Goal: Task Accomplishment & Management: Manage account settings

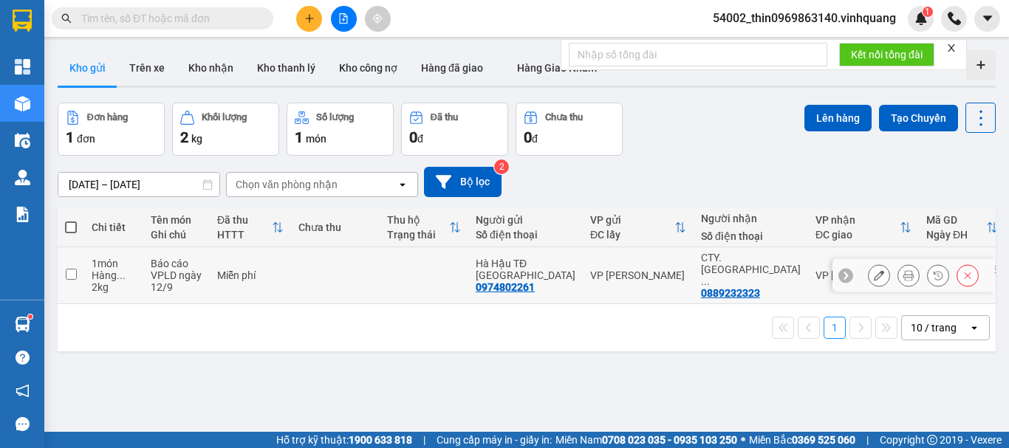
click at [67, 269] on input "checkbox" at bounding box center [71, 274] width 11 height 11
checkbox input "true"
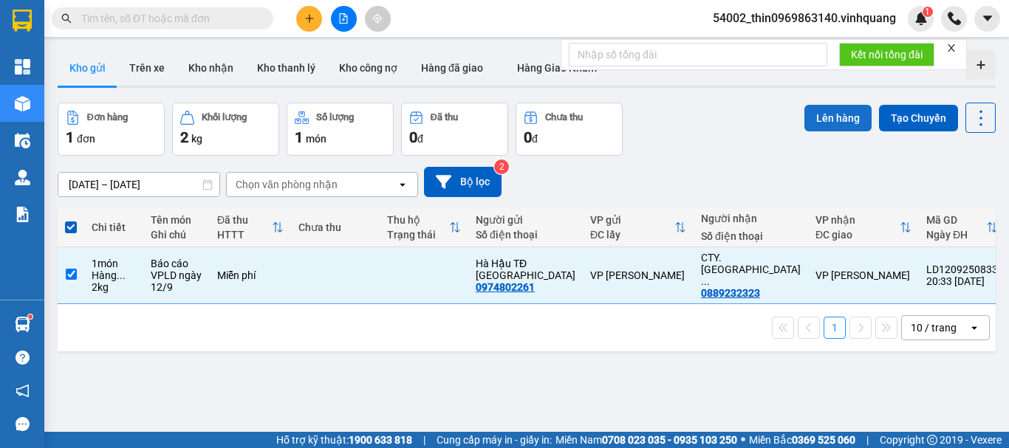
click at [830, 119] on button "Lên hàng" at bounding box center [837, 118] width 67 height 27
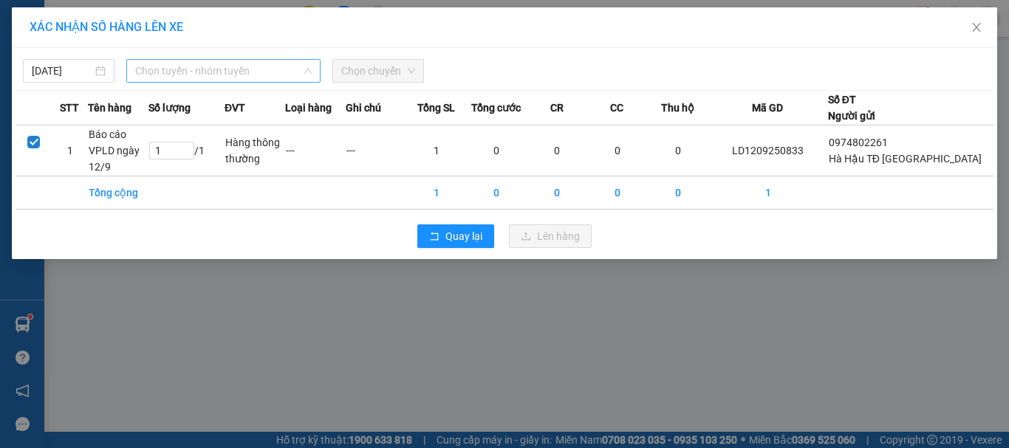
drag, startPoint x: 289, startPoint y: 72, endPoint x: 578, endPoint y: 288, distance: 361.5
click at [290, 72] on span "Chọn tuyến - nhóm tuyến" at bounding box center [223, 71] width 177 height 22
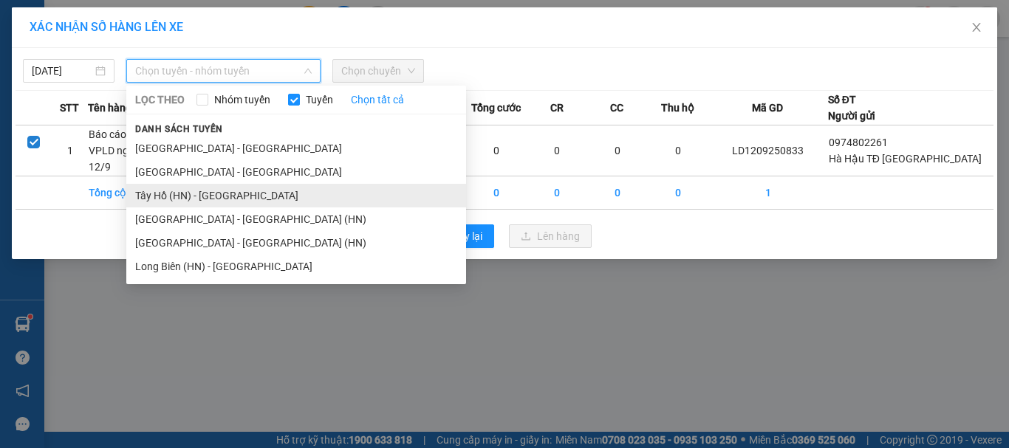
click at [202, 195] on li "Tây Hồ (HN) - [GEOGRAPHIC_DATA]" at bounding box center [296, 196] width 340 height 24
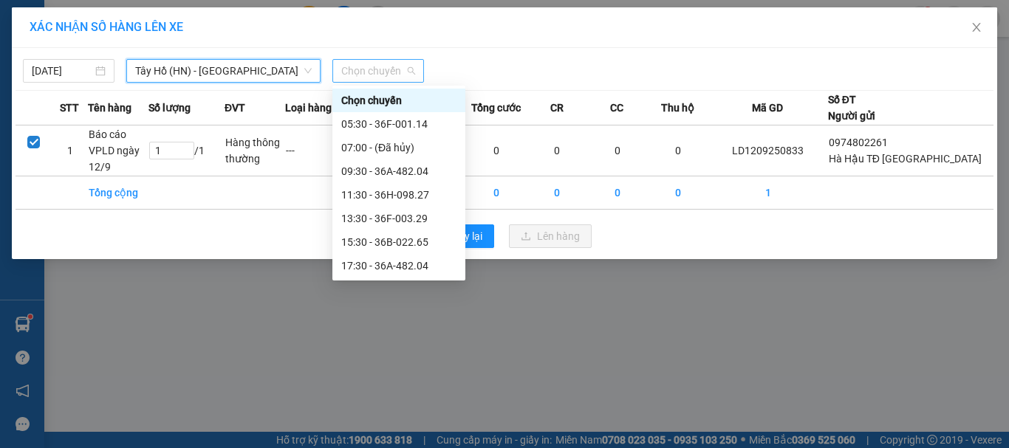
click at [403, 75] on span "Chọn chuyến" at bounding box center [378, 71] width 74 height 22
click at [391, 126] on div "05:30 - 36F-001.14" at bounding box center [398, 124] width 115 height 16
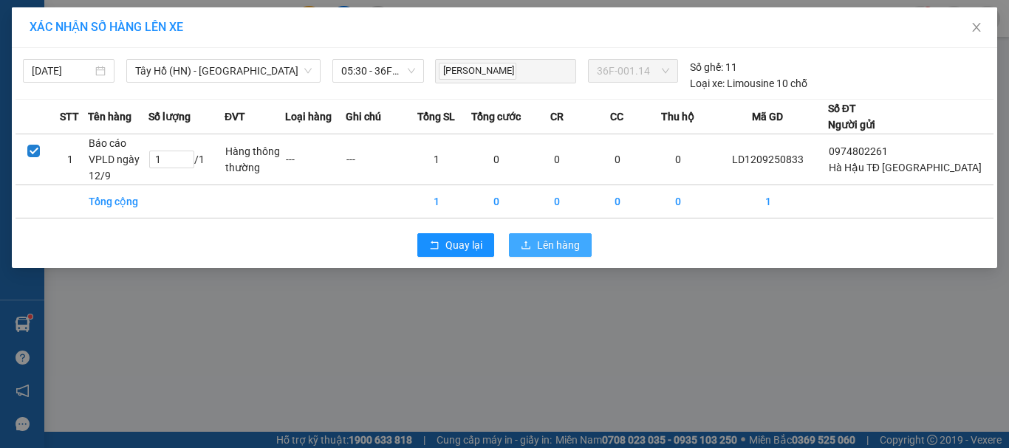
click at [545, 237] on span "Lên hàng" at bounding box center [558, 245] width 43 height 16
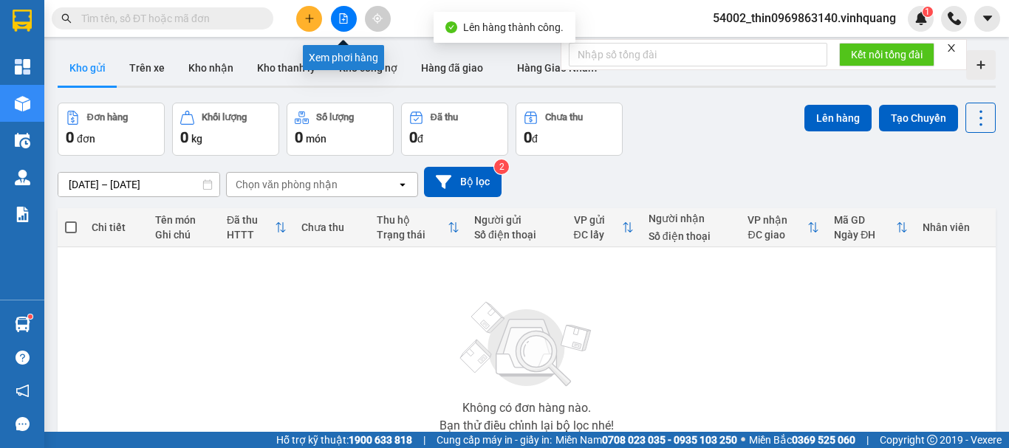
click at [346, 24] on button at bounding box center [344, 19] width 26 height 26
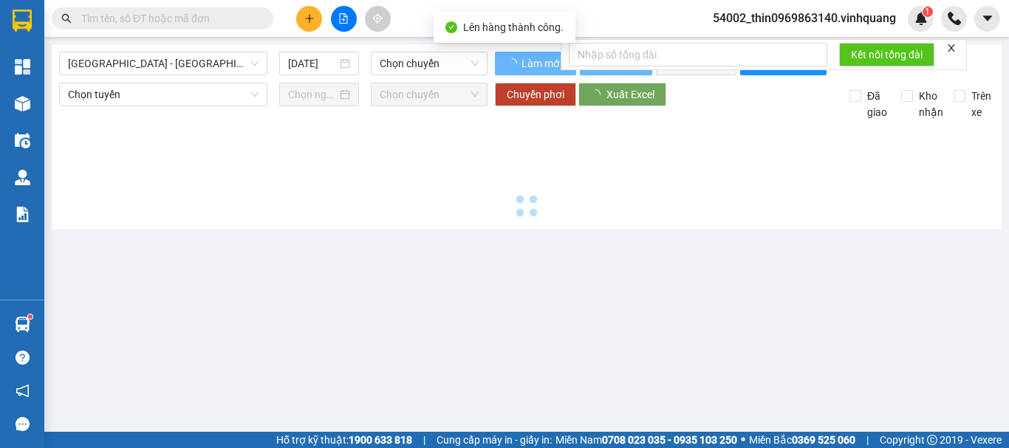
type input "[DATE]"
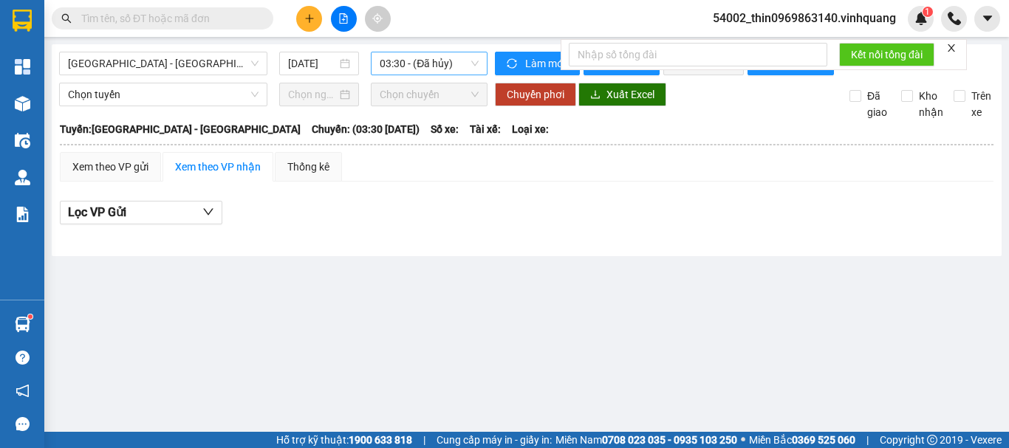
click at [403, 69] on span "03:30 - (Đã hủy)" at bounding box center [429, 63] width 99 height 22
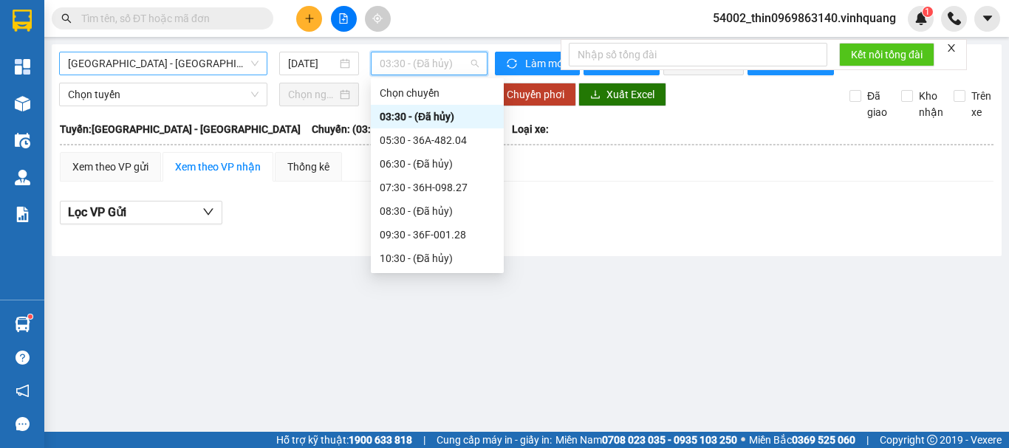
click at [129, 59] on span "[GEOGRAPHIC_DATA] - [GEOGRAPHIC_DATA]" at bounding box center [163, 63] width 191 height 22
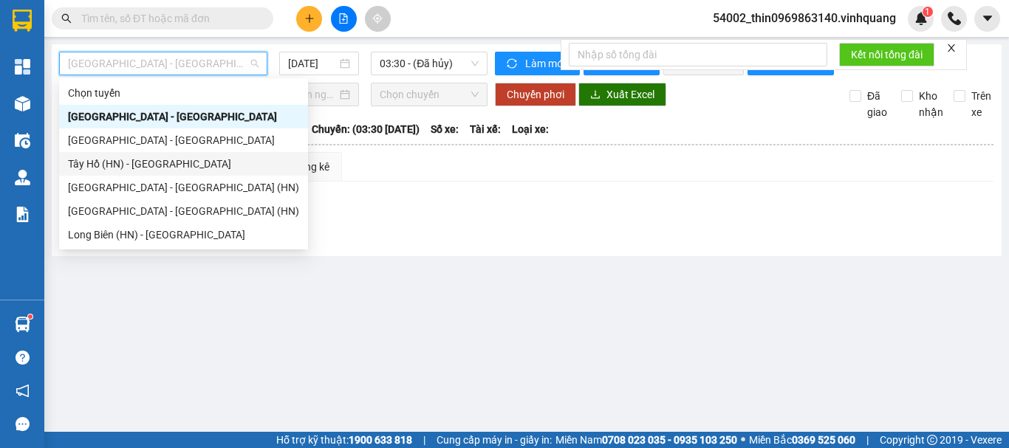
click at [122, 161] on div "Tây Hồ (HN) - [GEOGRAPHIC_DATA]" at bounding box center [183, 164] width 231 height 16
type input "[DATE]"
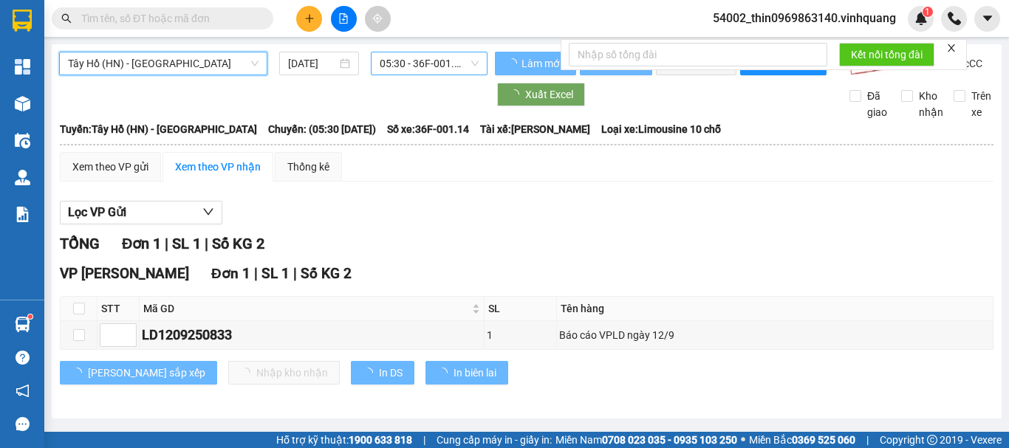
click at [434, 64] on span "05:30 - 36F-001.14" at bounding box center [429, 63] width 99 height 22
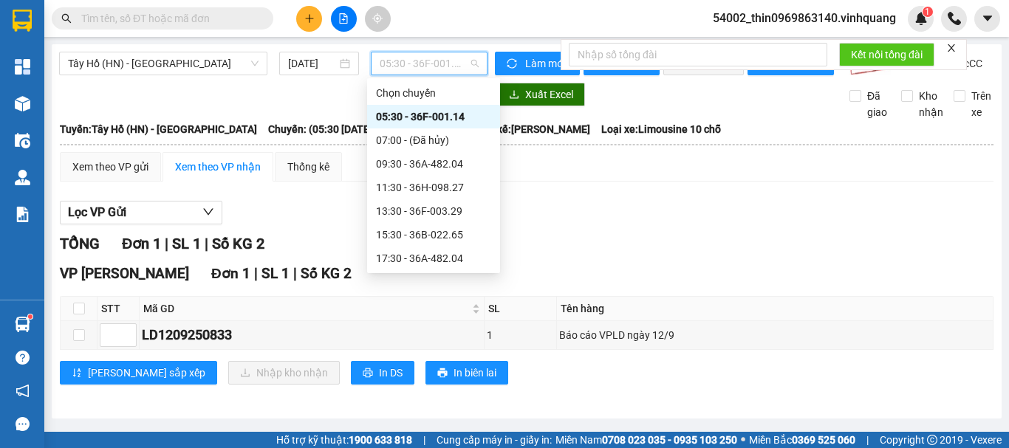
click at [431, 117] on div "05:30 - 36F-001.14" at bounding box center [433, 117] width 115 height 16
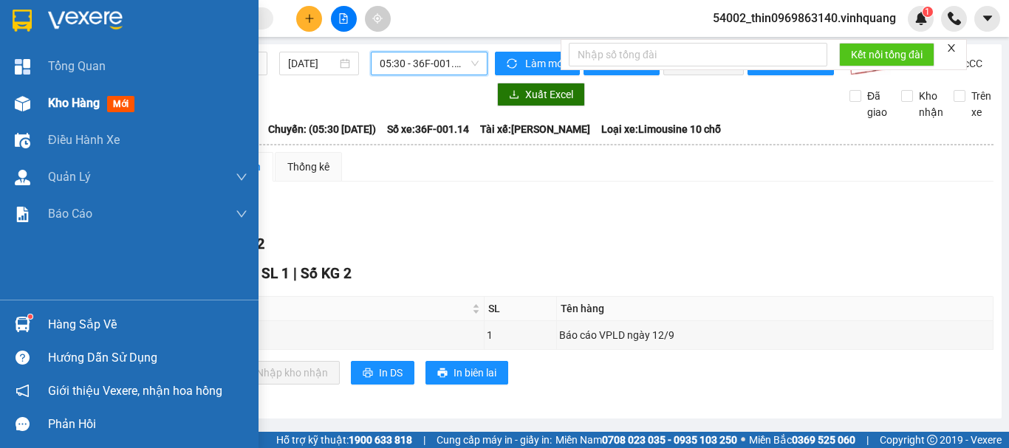
click at [62, 102] on span "Kho hàng" at bounding box center [74, 103] width 52 height 14
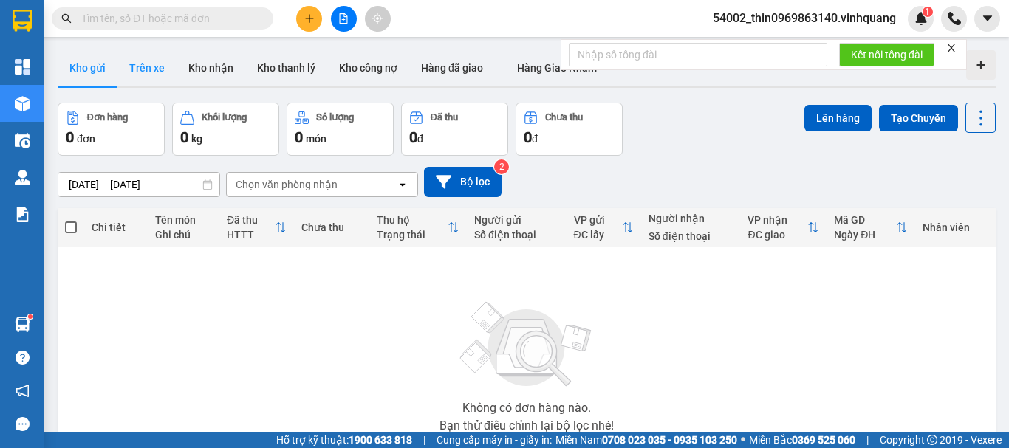
click at [154, 63] on button "Trên xe" at bounding box center [146, 67] width 59 height 35
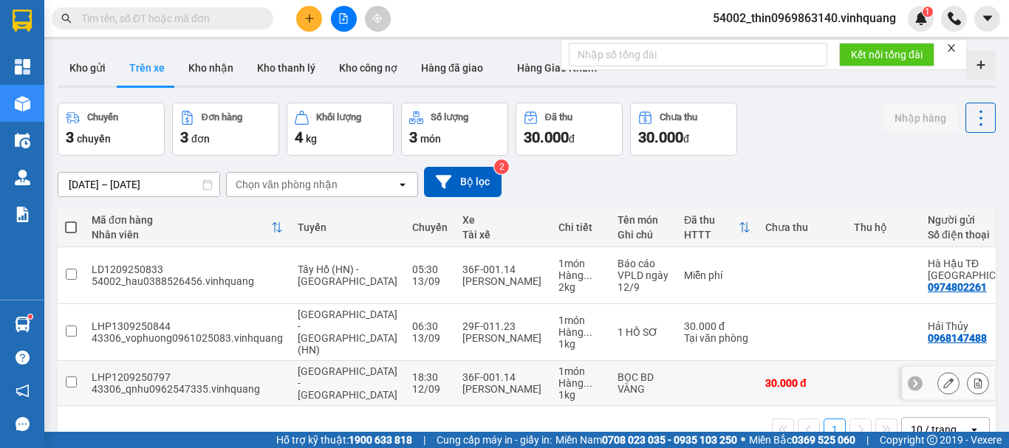
click at [69, 377] on input "checkbox" at bounding box center [71, 382] width 11 height 11
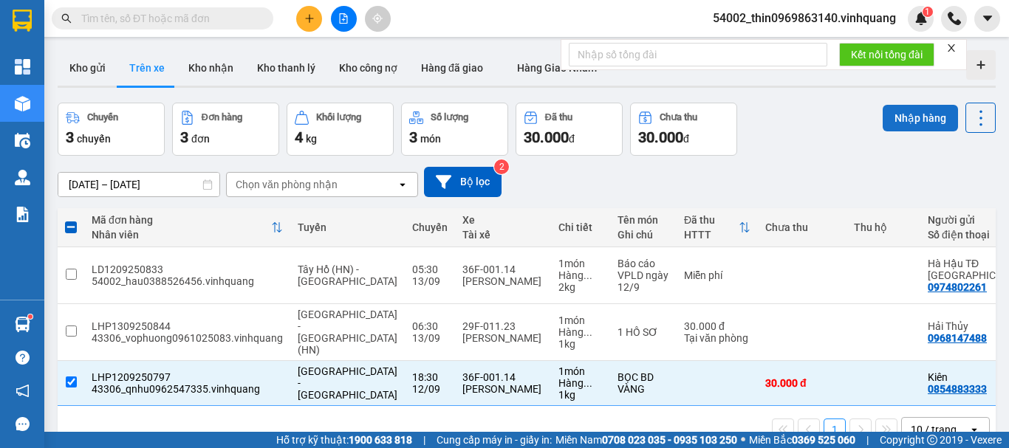
click at [897, 120] on button "Nhập hàng" at bounding box center [920, 118] width 75 height 27
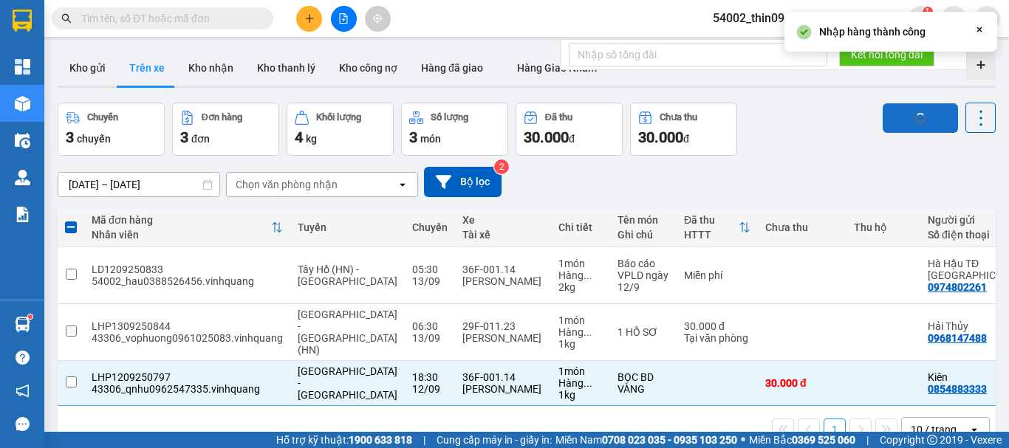
checkbox input "false"
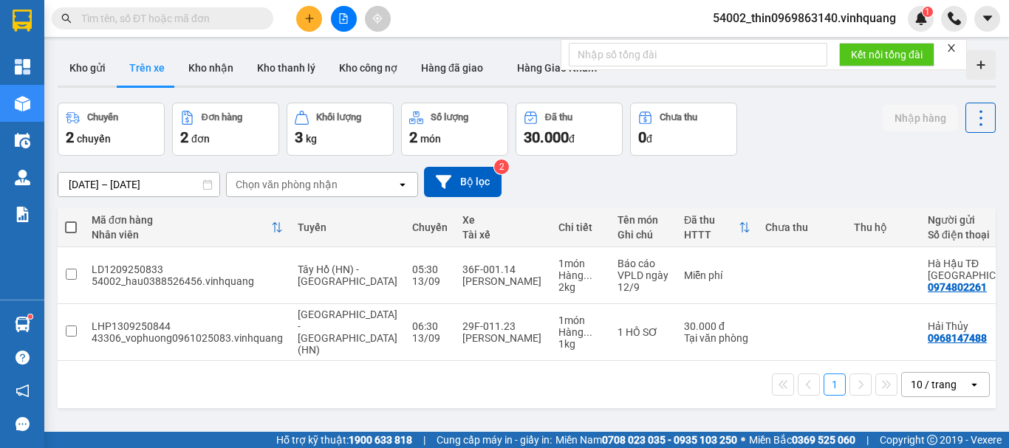
click at [286, 168] on div "[DATE] – [DATE] Press the down arrow key to interact with the calendar and sele…" at bounding box center [527, 182] width 938 height 30
click at [287, 177] on div "Chọn văn phòng nhận" at bounding box center [287, 184] width 102 height 15
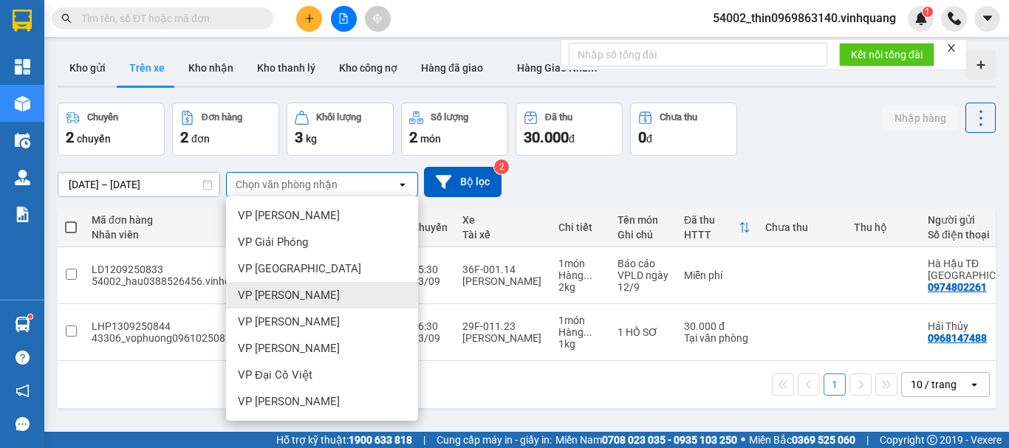
scroll to position [106, 0]
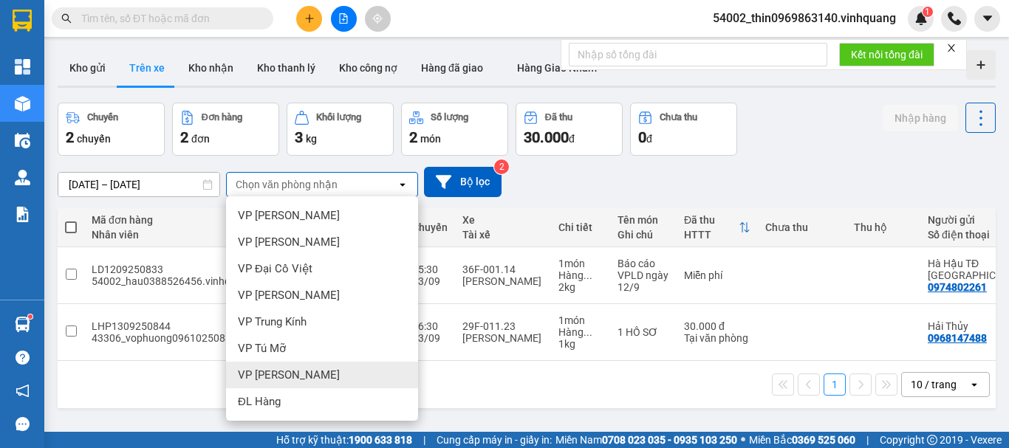
click at [278, 376] on span "VP [PERSON_NAME]" at bounding box center [289, 375] width 102 height 15
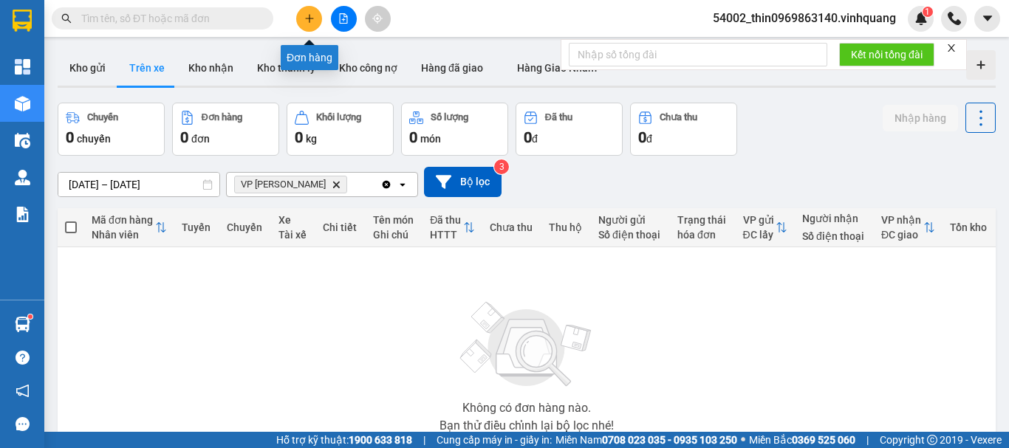
click at [307, 11] on button at bounding box center [309, 19] width 26 height 26
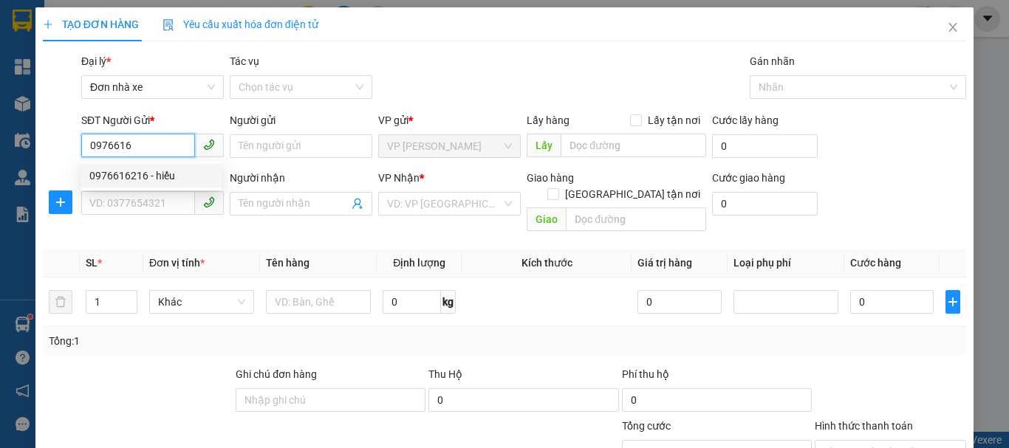
click at [141, 173] on div "0976616216 - hiếu" at bounding box center [150, 176] width 123 height 16
type input "0976616216"
type input "hiếu"
type input "0836899666"
type input "TUẤN"
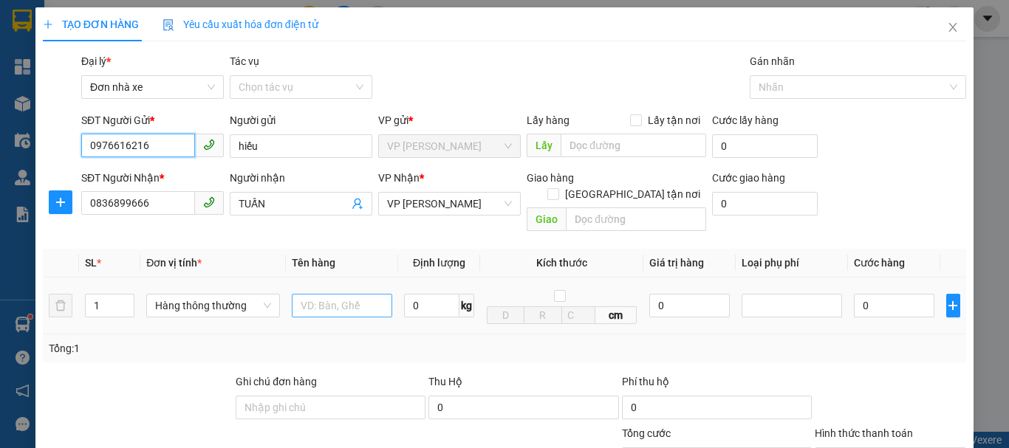
type input "0976616216"
click at [340, 294] on input "text" at bounding box center [342, 306] width 100 height 24
type input "bọc trắng"
click at [431, 294] on input "0" at bounding box center [431, 306] width 55 height 24
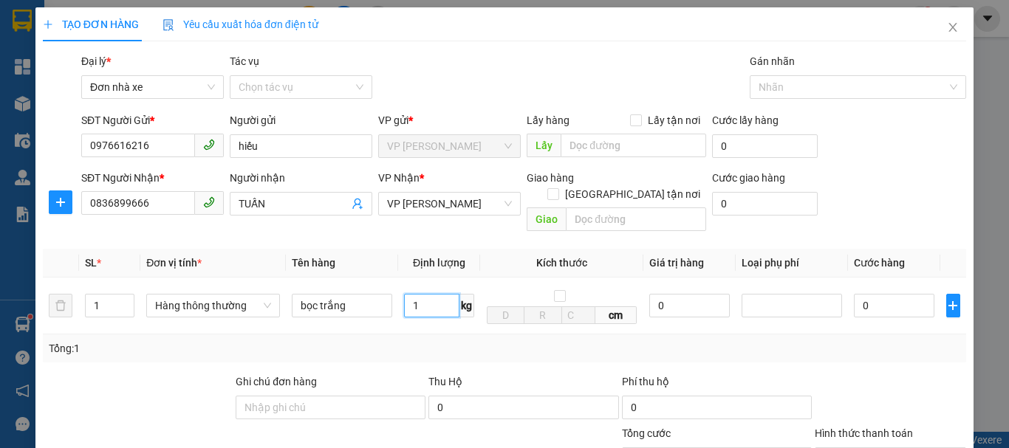
scroll to position [211, 0]
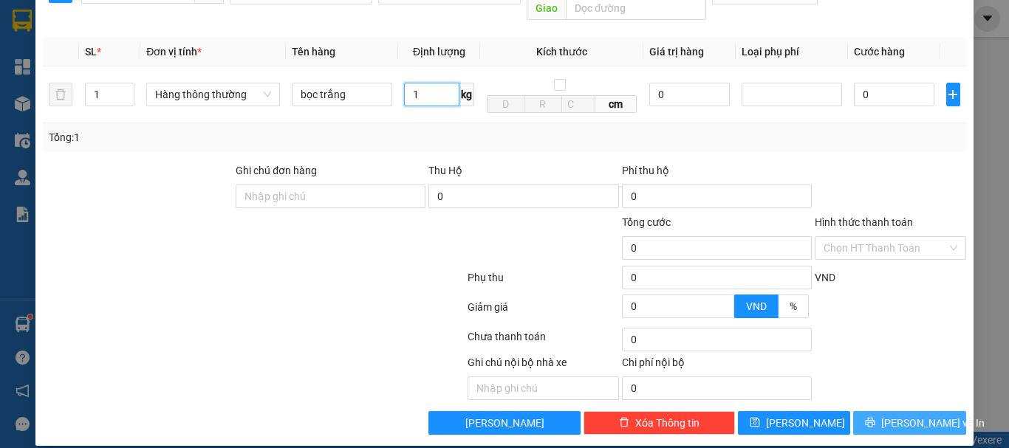
type input "1"
click at [902, 417] on button "[PERSON_NAME] và In" at bounding box center [909, 423] width 113 height 24
type input "30.000"
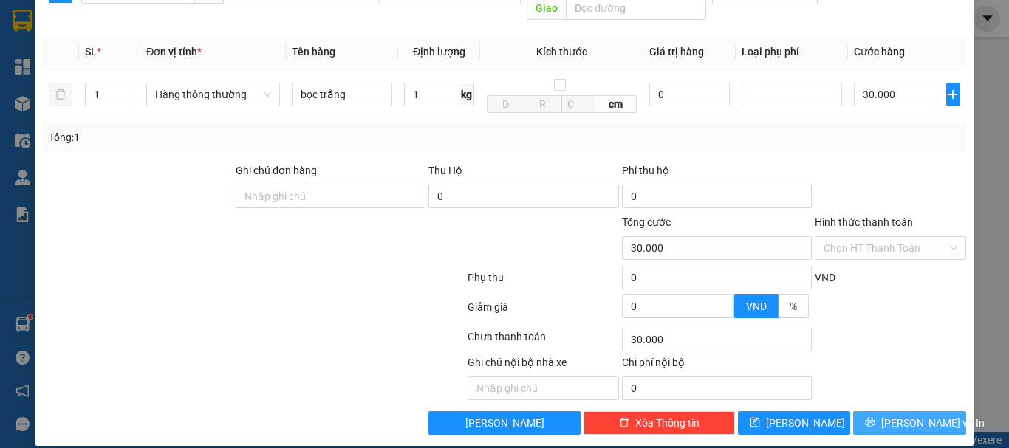
click at [902, 415] on span "[PERSON_NAME] và In" at bounding box center [932, 423] width 103 height 16
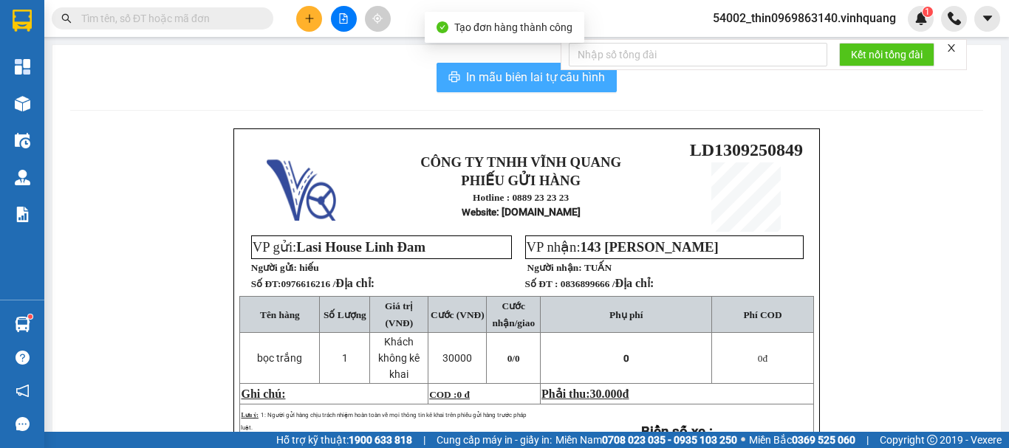
click at [514, 78] on span "In mẫu biên lai tự cấu hình" at bounding box center [535, 77] width 139 height 18
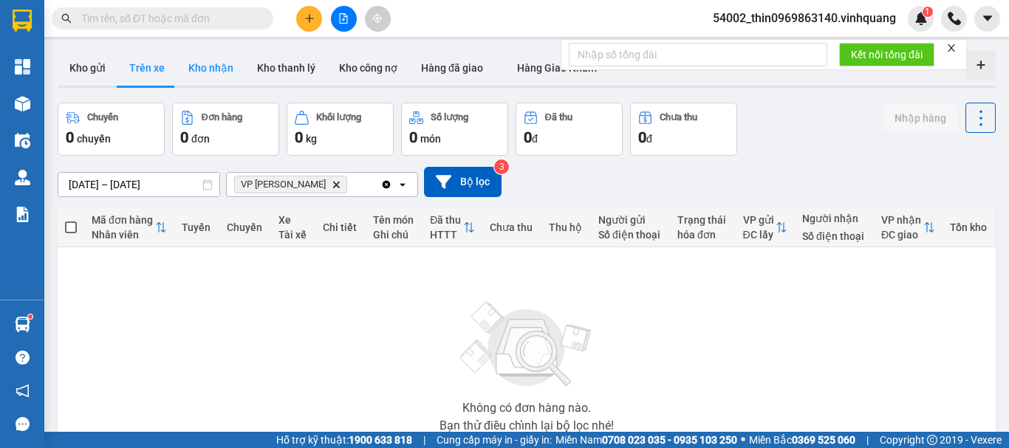
click at [202, 76] on button "Kho nhận" at bounding box center [211, 67] width 69 height 35
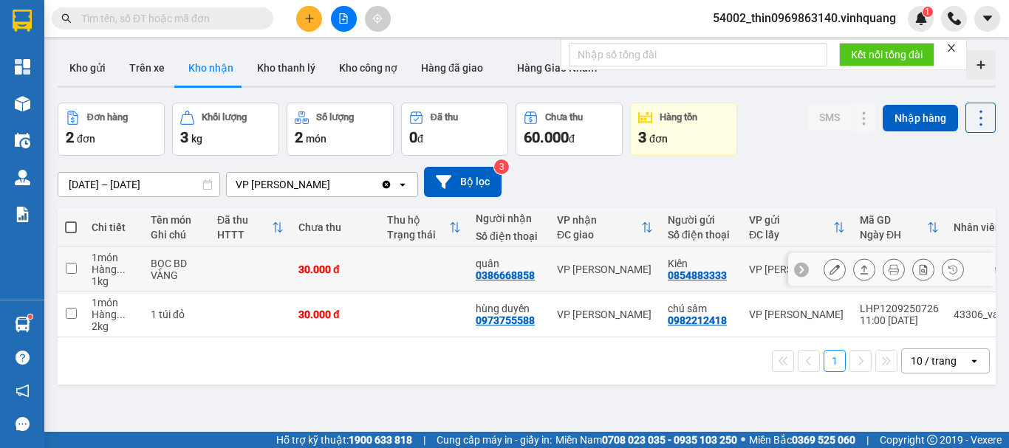
click at [68, 266] on input "checkbox" at bounding box center [71, 268] width 11 height 11
checkbox input "true"
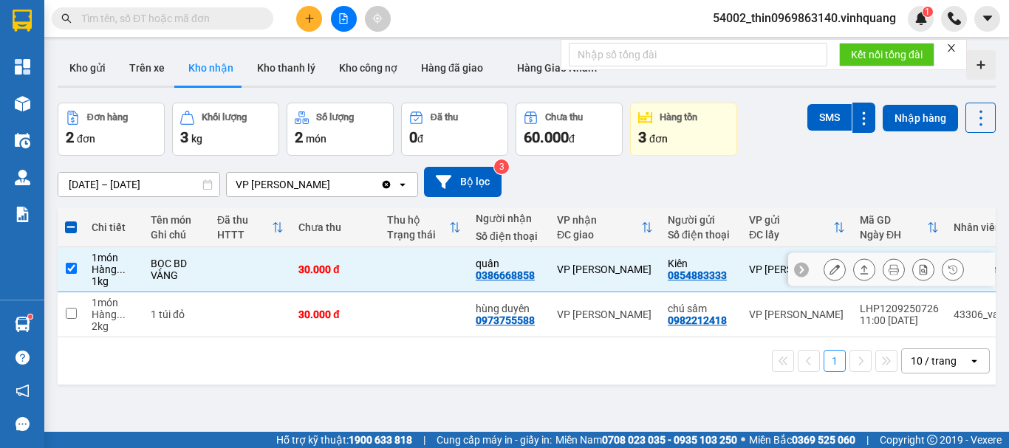
click at [859, 266] on icon at bounding box center [864, 269] width 10 height 10
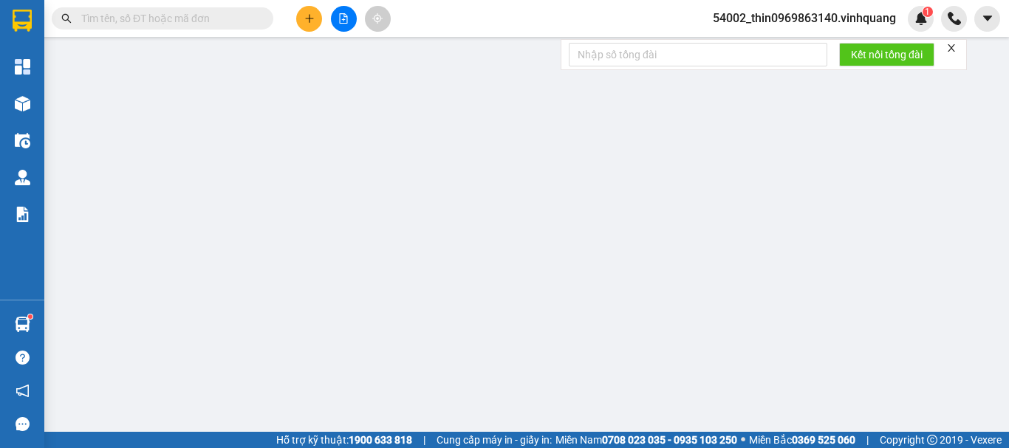
type input "0854883333"
type input "Kiên"
type input "0386668858"
type input "quân"
type input "30.000"
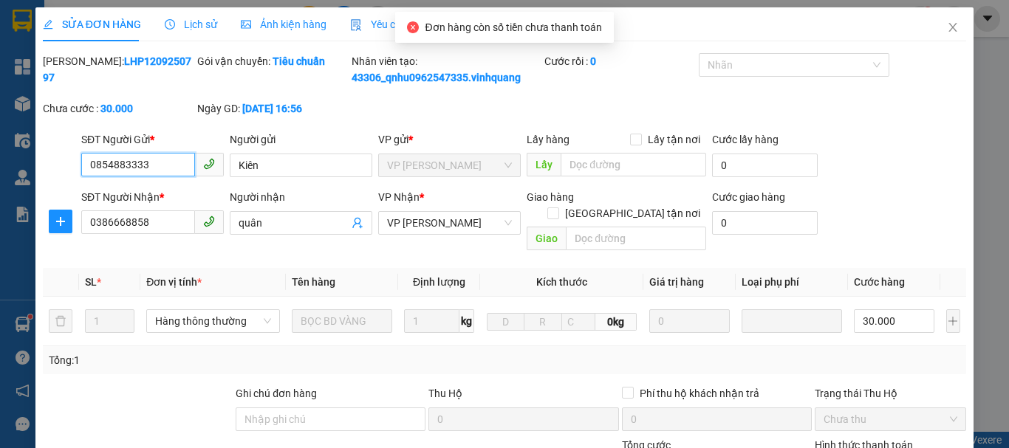
scroll to position [199, 0]
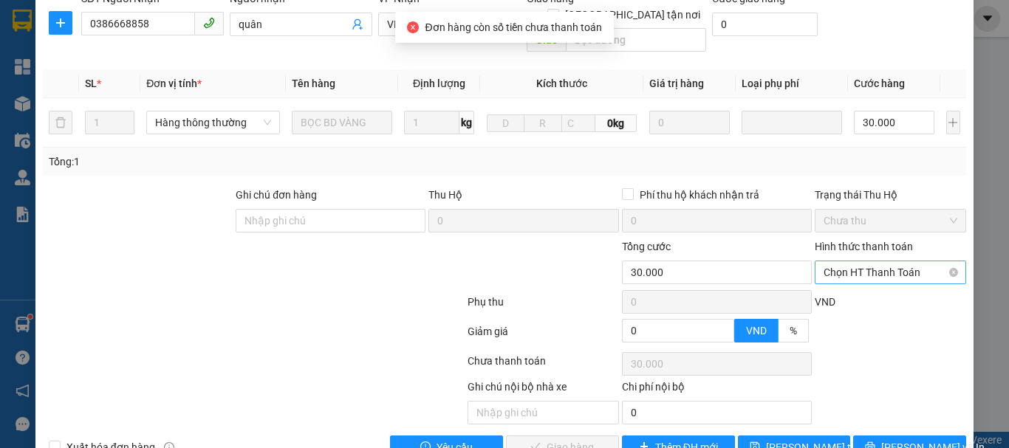
click at [877, 261] on span "Chọn HT Thanh Toán" at bounding box center [891, 272] width 134 height 22
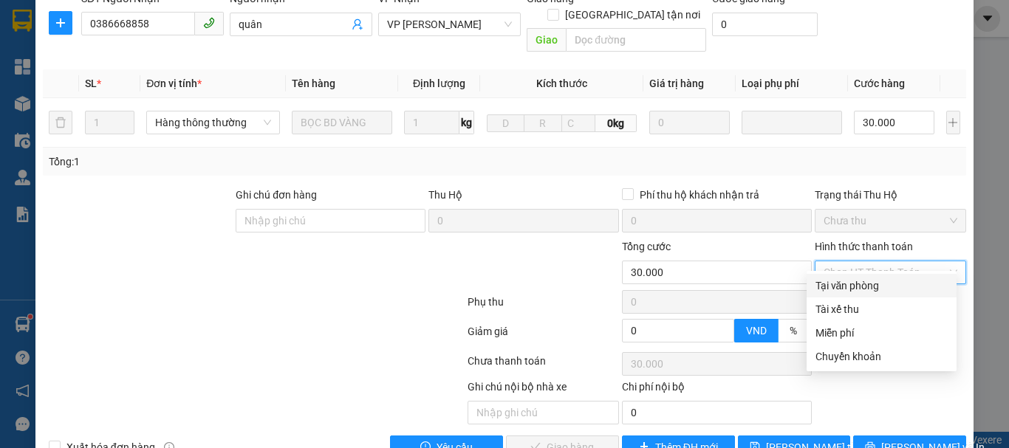
click at [862, 286] on div "Tại văn phòng" at bounding box center [881, 286] width 132 height 16
type input "0"
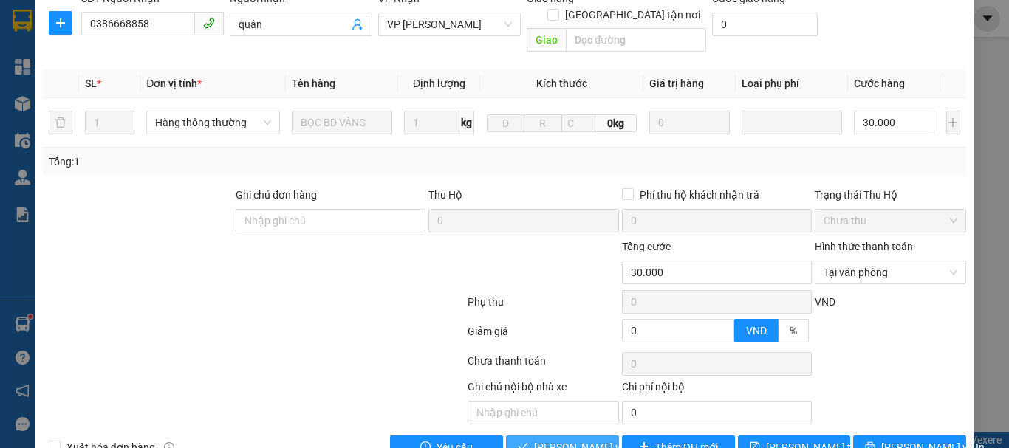
click at [552, 439] on span "[PERSON_NAME] và Giao hàng" at bounding box center [605, 447] width 142 height 16
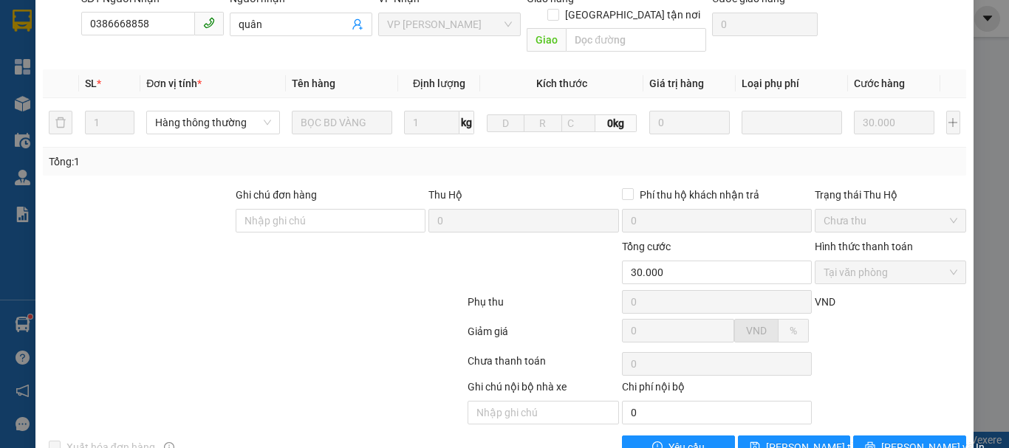
scroll to position [0, 0]
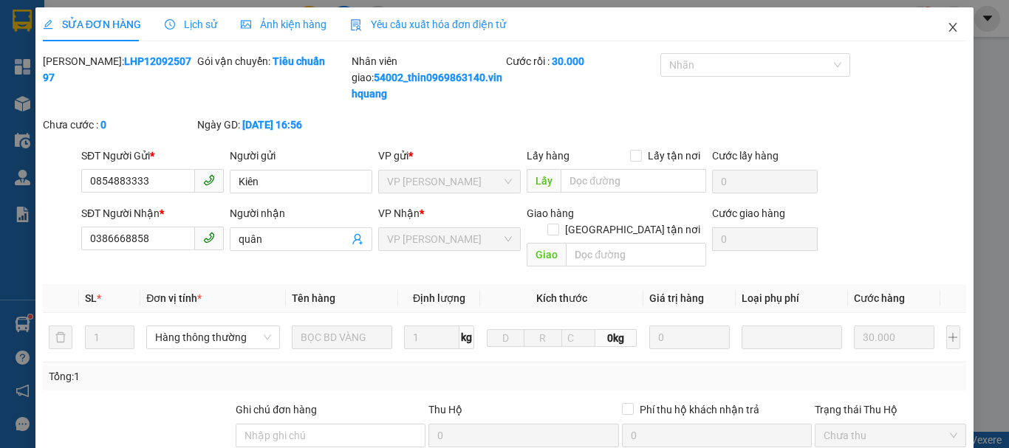
click at [947, 26] on icon "close" at bounding box center [953, 27] width 12 height 12
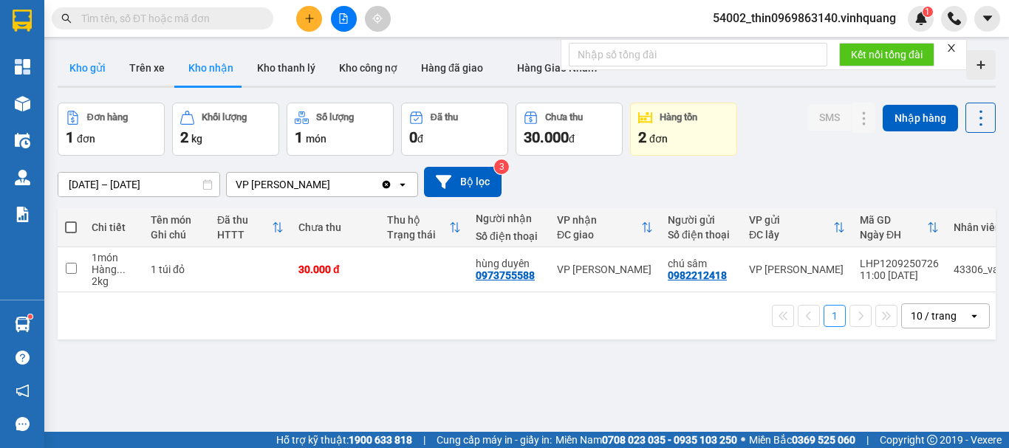
click at [103, 67] on button "Kho gửi" at bounding box center [88, 67] width 60 height 35
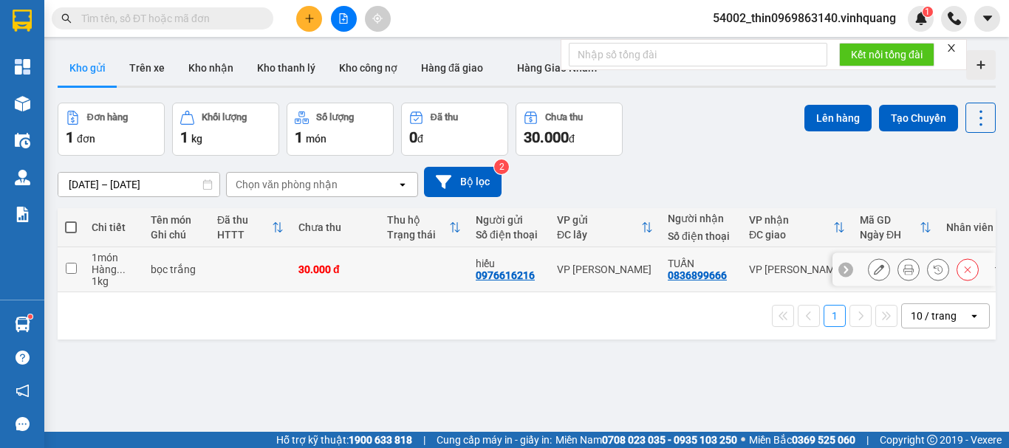
click at [73, 264] on input "checkbox" at bounding box center [71, 268] width 11 height 11
checkbox input "true"
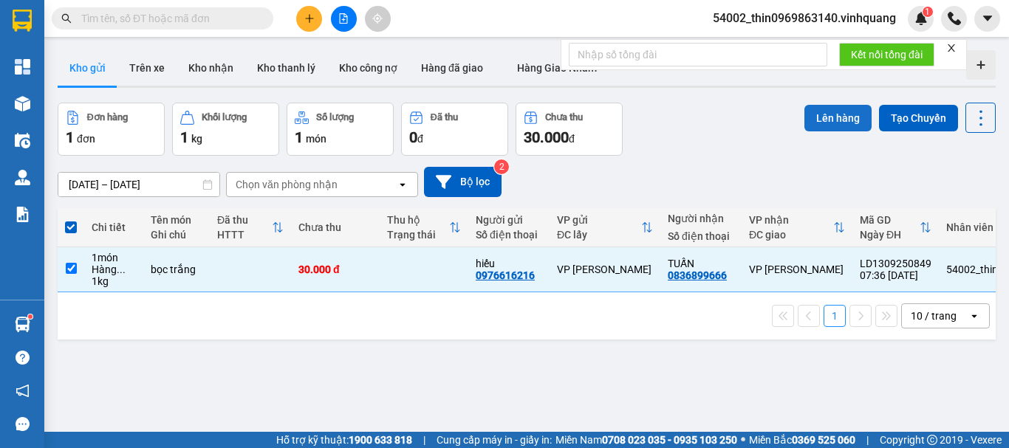
click at [821, 122] on button "Lên hàng" at bounding box center [837, 118] width 67 height 27
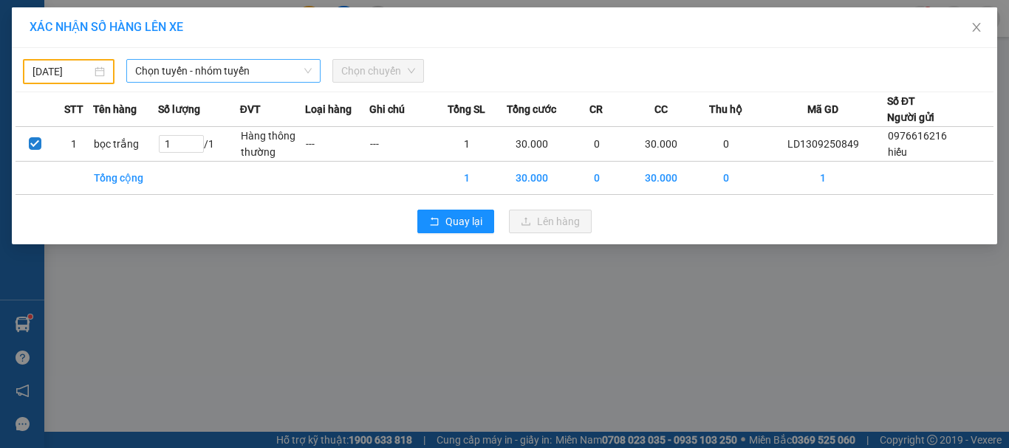
click at [194, 73] on span "Chọn tuyến - nhóm tuyến" at bounding box center [223, 71] width 177 height 22
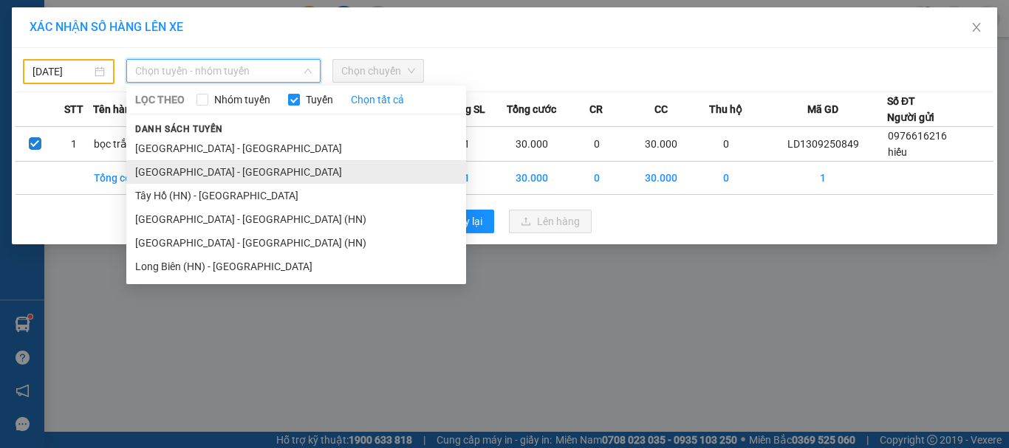
click at [154, 168] on li "[GEOGRAPHIC_DATA] - [GEOGRAPHIC_DATA]" at bounding box center [296, 172] width 340 height 24
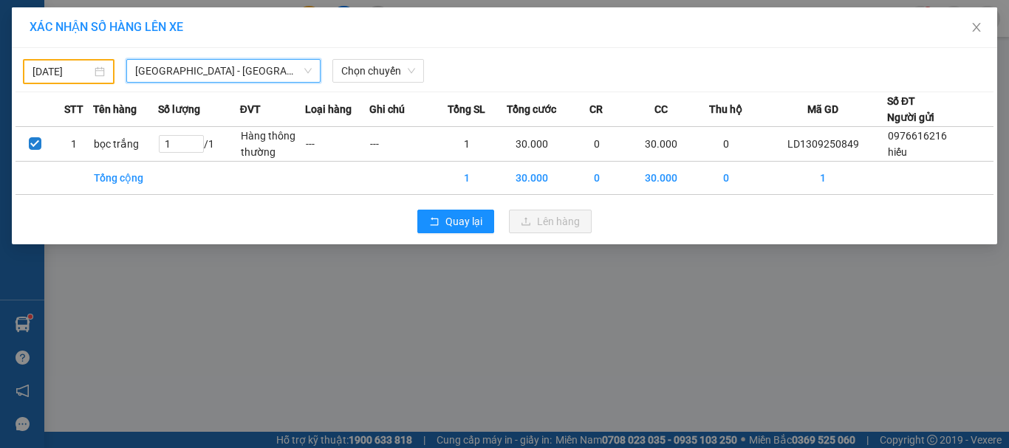
click at [386, 84] on div "[DATE] [GEOGRAPHIC_DATA] - [GEOGRAPHIC_DATA] [GEOGRAPHIC_DATA] - [GEOGRAPHIC_DA…" at bounding box center [504, 146] width 985 height 196
click at [386, 78] on span "Chọn chuyến" at bounding box center [378, 71] width 74 height 22
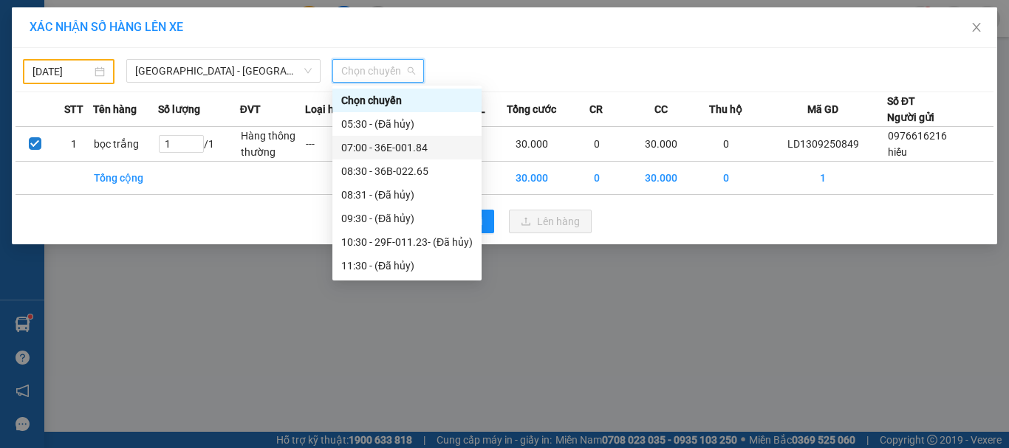
click at [400, 148] on div "07:00 - 36E-001.84" at bounding box center [406, 148] width 131 height 16
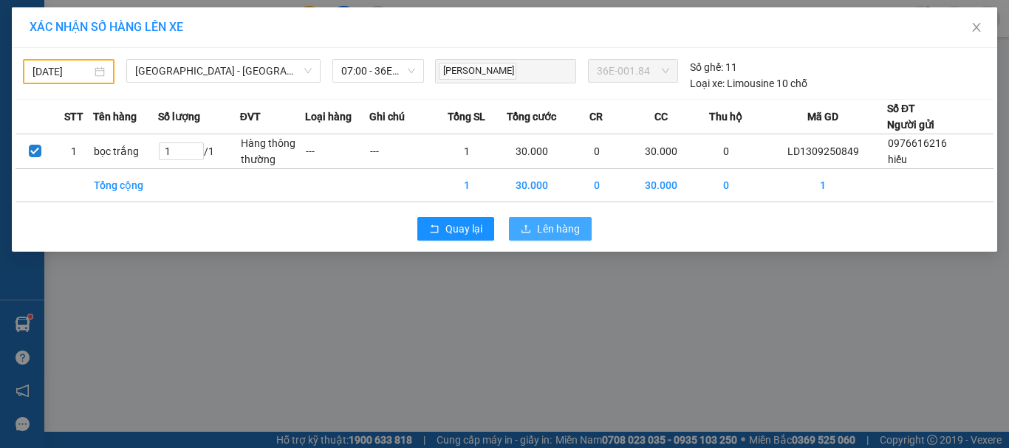
click at [548, 222] on span "Lên hàng" at bounding box center [558, 229] width 43 height 16
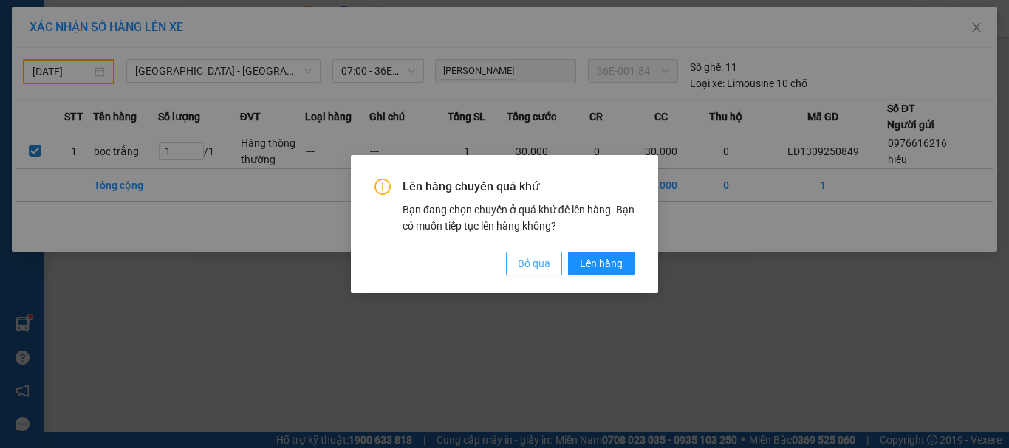
click at [530, 258] on span "Bỏ qua" at bounding box center [534, 264] width 32 height 16
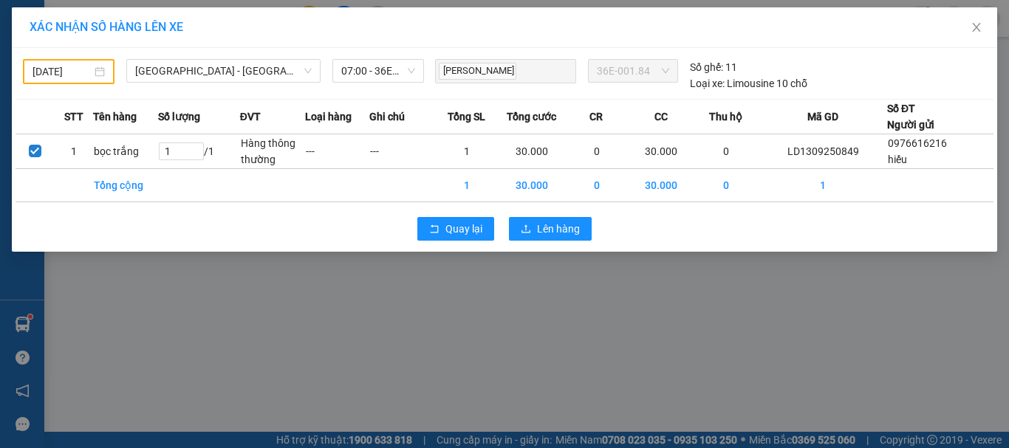
click at [61, 74] on input "[DATE]" at bounding box center [61, 72] width 59 height 16
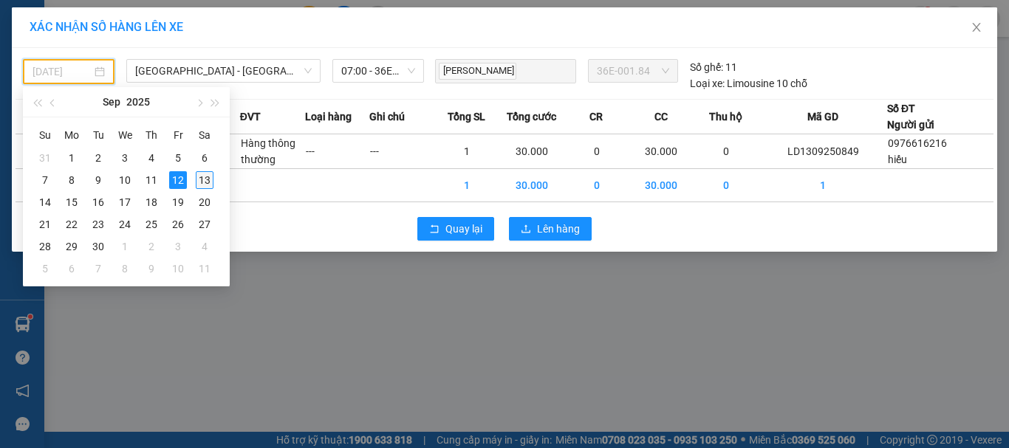
click at [202, 177] on div "13" at bounding box center [205, 180] width 18 height 18
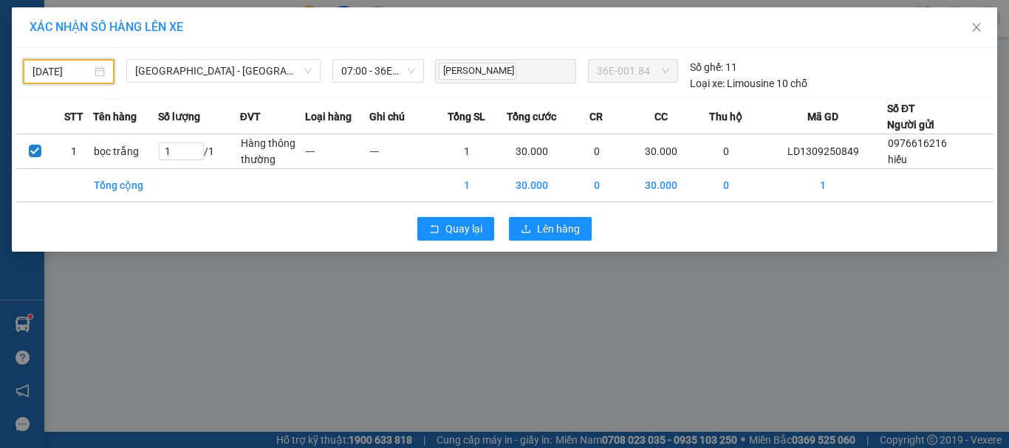
type input "[DATE]"
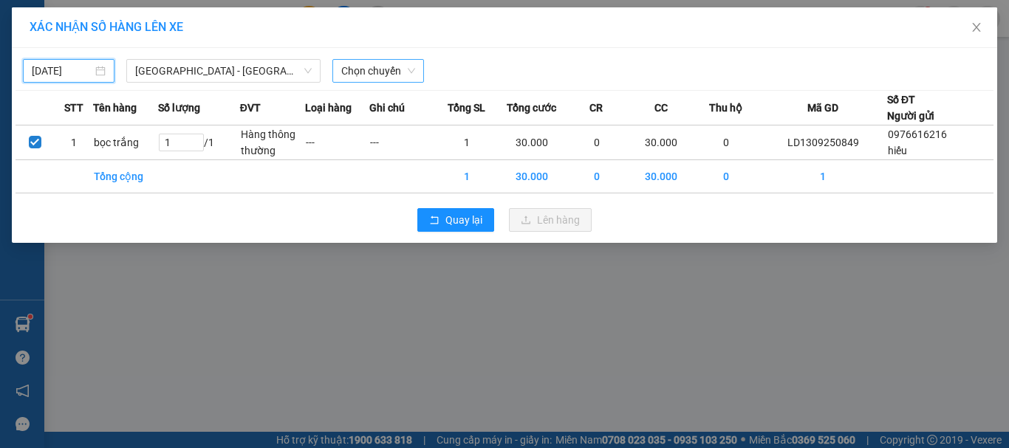
click at [380, 71] on span "Chọn chuyến" at bounding box center [378, 71] width 74 height 22
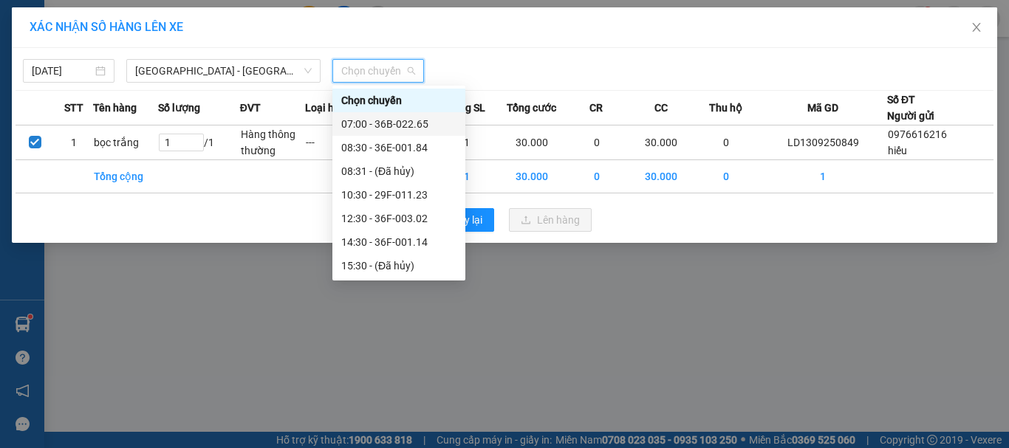
click at [393, 123] on div "07:00 - 36B-022.65" at bounding box center [398, 124] width 115 height 16
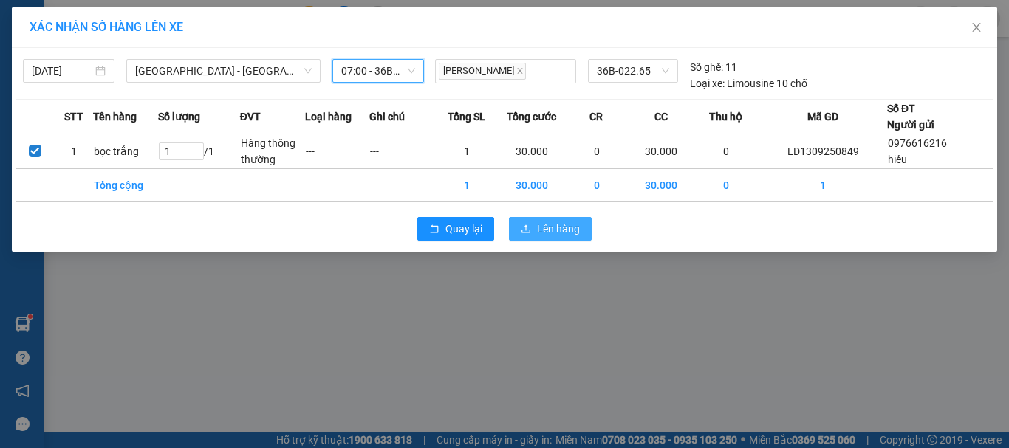
click at [547, 231] on span "Lên hàng" at bounding box center [558, 229] width 43 height 16
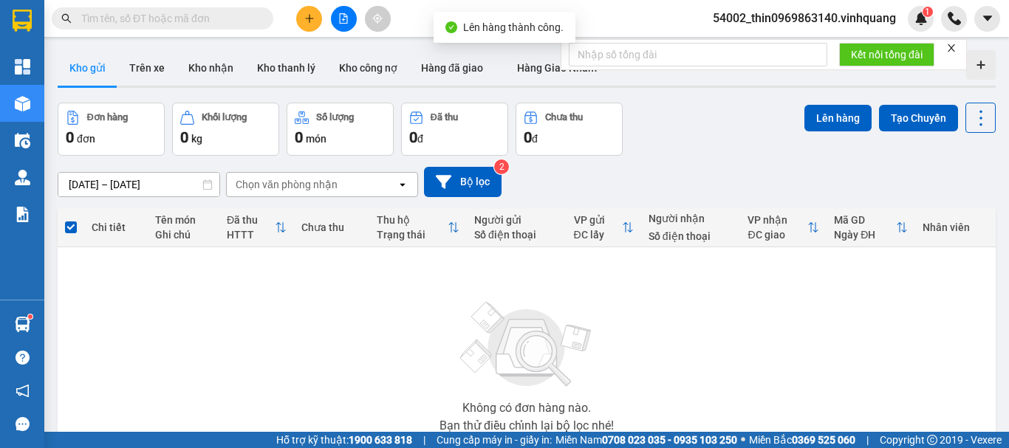
click at [341, 16] on icon "file-add" at bounding box center [343, 18] width 10 height 10
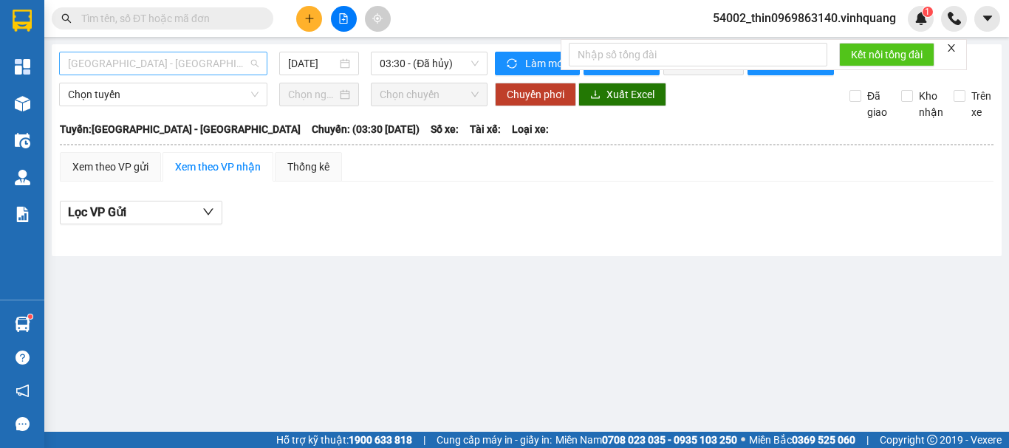
click at [167, 53] on span "[GEOGRAPHIC_DATA] - [GEOGRAPHIC_DATA]" at bounding box center [163, 63] width 191 height 22
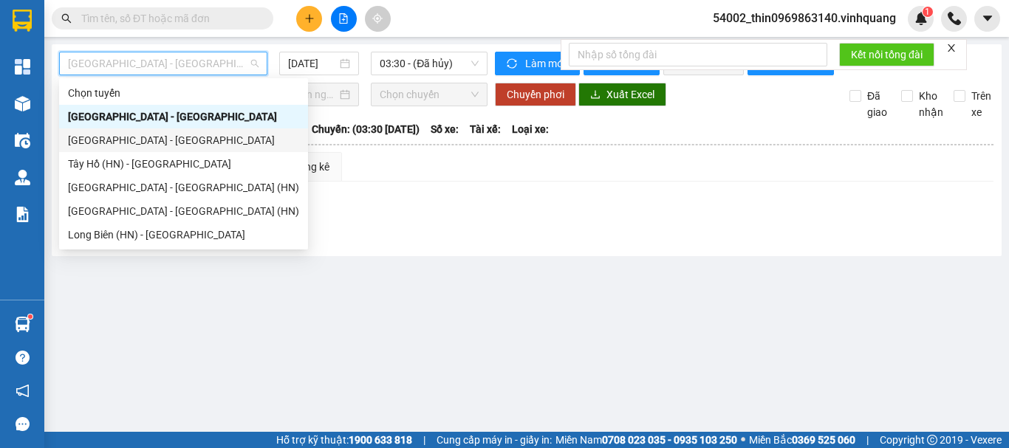
click at [89, 145] on div "[GEOGRAPHIC_DATA] - [GEOGRAPHIC_DATA]" at bounding box center [183, 140] width 231 height 16
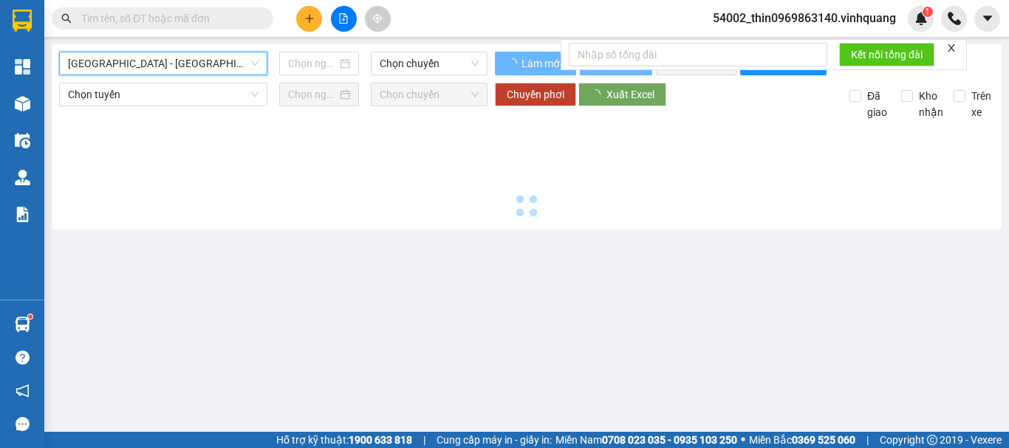
type input "[DATE]"
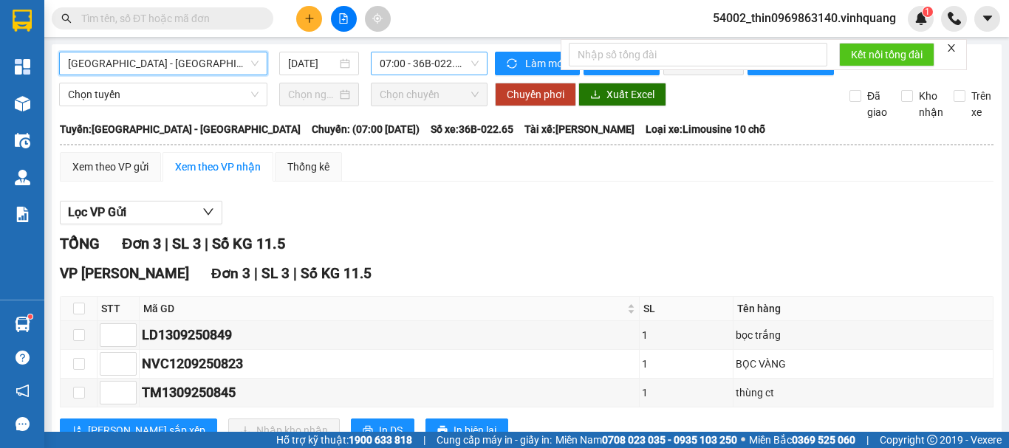
click at [451, 69] on span "07:00 - 36B-022.65" at bounding box center [429, 63] width 99 height 22
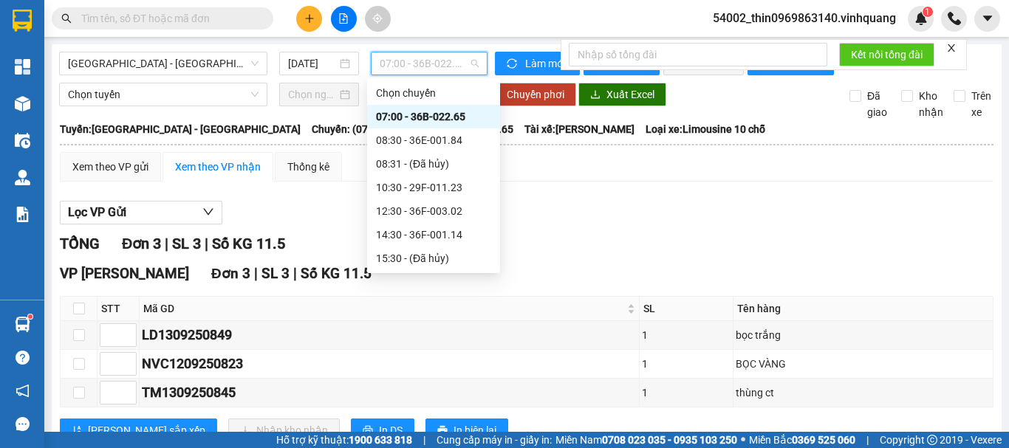
click at [448, 117] on div "07:00 - 36B-022.65" at bounding box center [433, 117] width 115 height 16
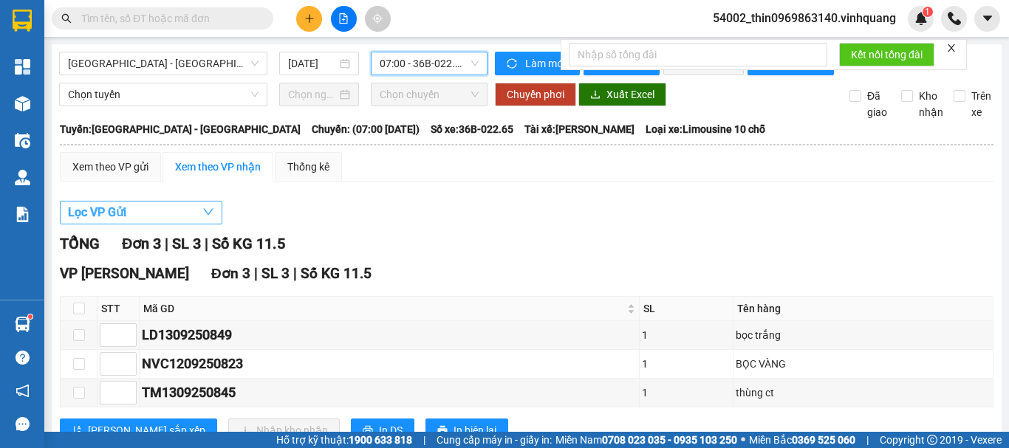
click at [148, 218] on button "Lọc VP Gửi" at bounding box center [141, 213] width 162 height 24
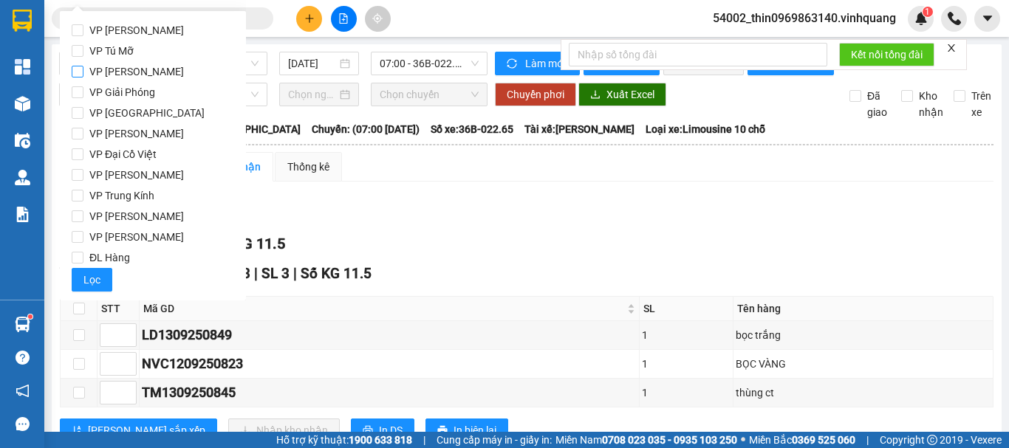
click at [76, 70] on input "VP [PERSON_NAME]" at bounding box center [78, 72] width 12 height 12
checkbox input "true"
click at [92, 282] on span "Lọc" at bounding box center [91, 280] width 17 height 16
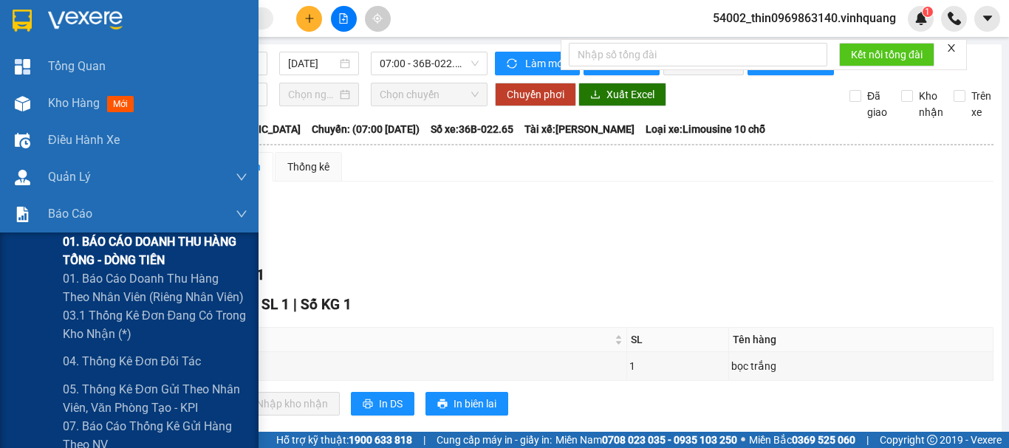
click at [123, 258] on span "01. BÁO CÁO DOANH THU HÀNG TỔNG - DÒNG TIỀN" at bounding box center [155, 251] width 185 height 37
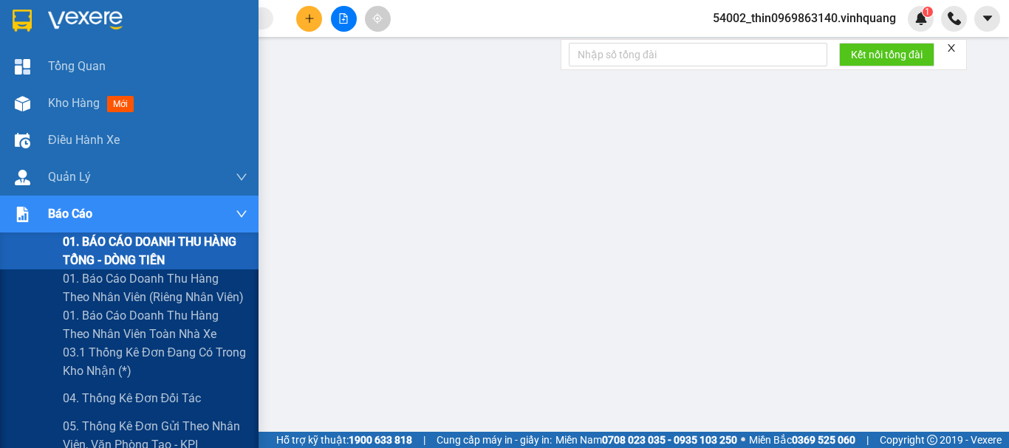
click at [103, 242] on span "01. BÁO CÁO DOANH THU HÀNG TỔNG - DÒNG TIỀN" at bounding box center [155, 251] width 185 height 37
click at [106, 249] on span "01. BÁO CÁO DOANH THU HÀNG TỔNG - DÒNG TIỀN" at bounding box center [155, 251] width 185 height 37
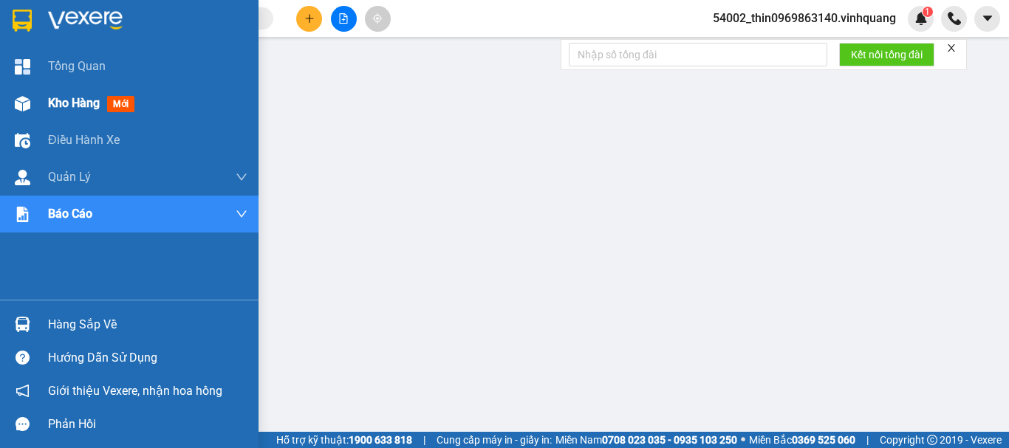
click at [58, 104] on span "Kho hàng" at bounding box center [74, 103] width 52 height 14
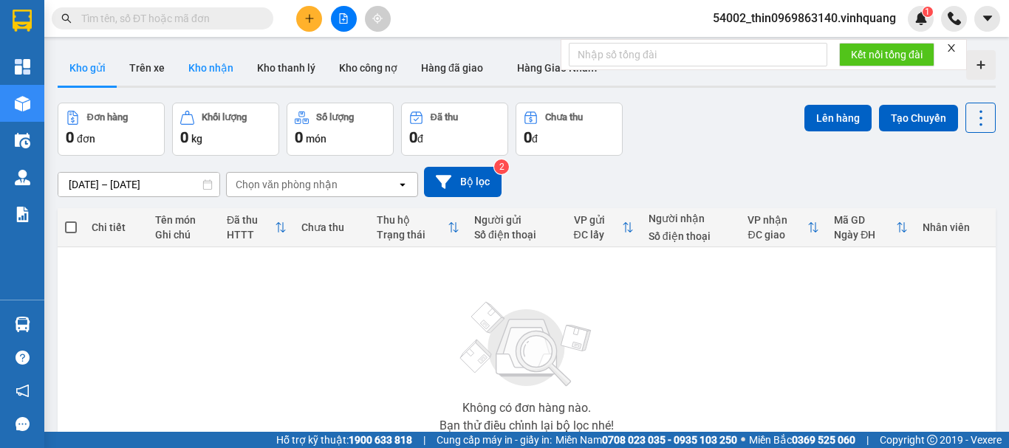
click at [208, 61] on button "Kho nhận" at bounding box center [211, 67] width 69 height 35
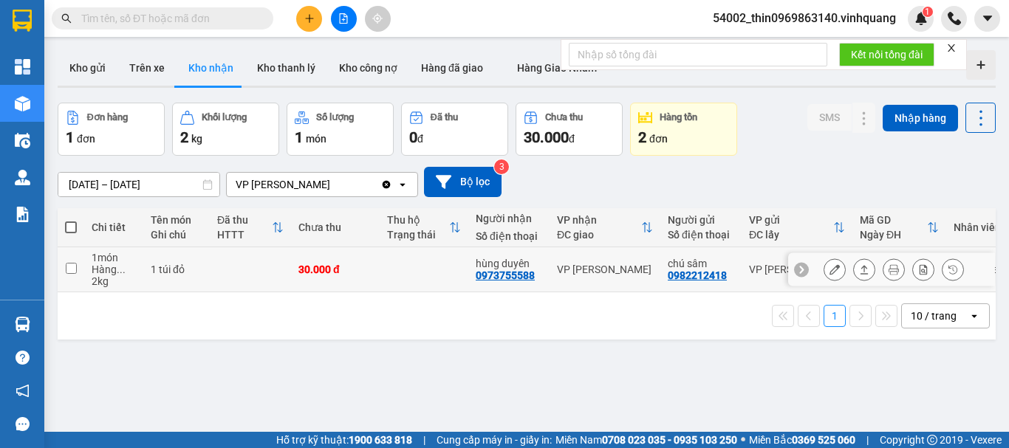
click at [62, 269] on td at bounding box center [71, 269] width 27 height 45
checkbox input "true"
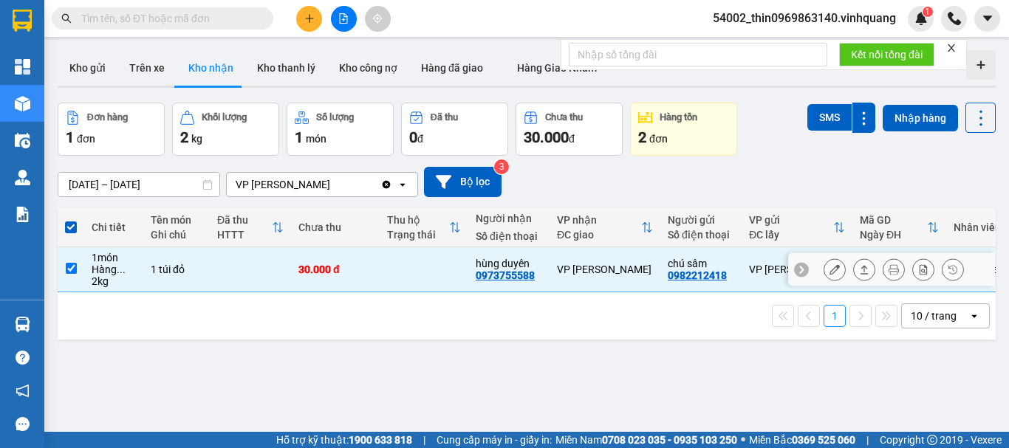
click at [854, 271] on button at bounding box center [864, 270] width 21 height 26
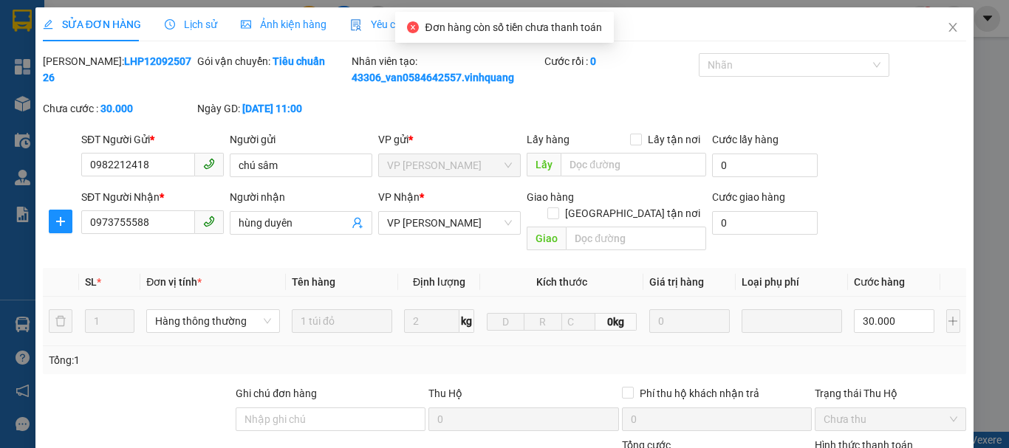
type input "0982212418"
type input "chú sâm"
type input "0973755588"
type input "hùng duyên"
type input "30.000"
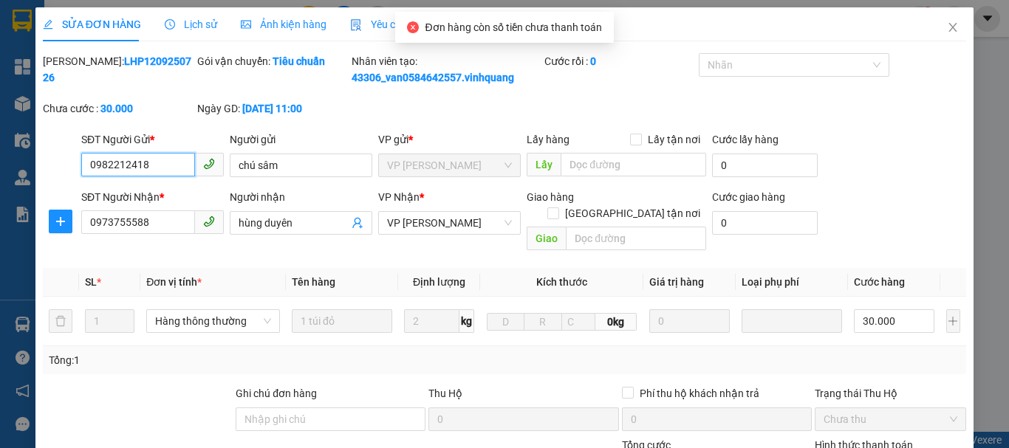
scroll to position [222, 0]
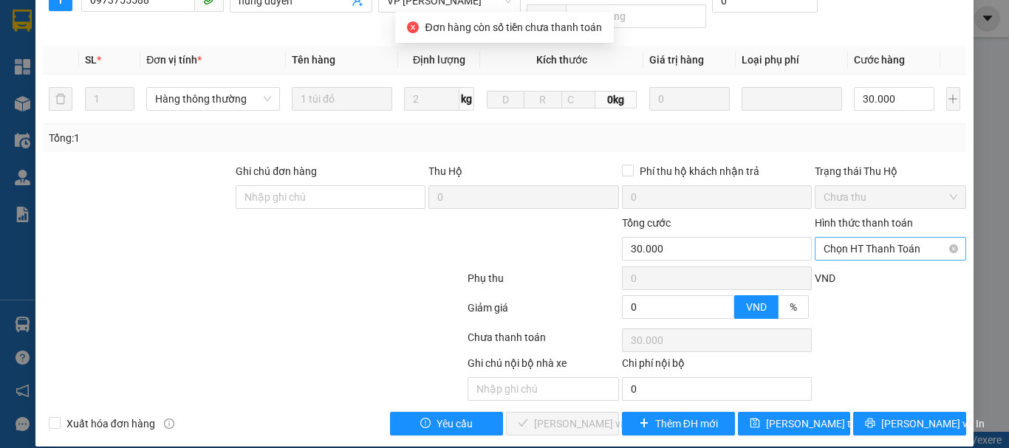
click at [894, 238] on span "Chọn HT Thanh Toán" at bounding box center [891, 249] width 134 height 22
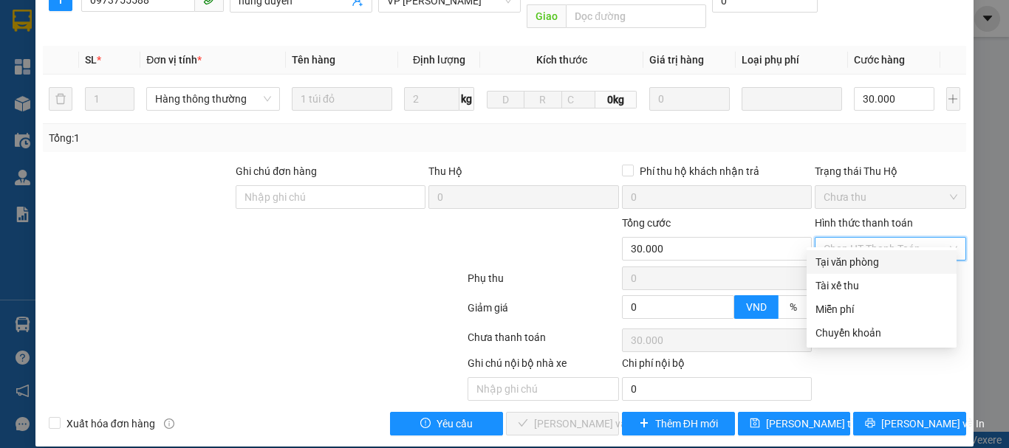
click at [860, 262] on div "Tại văn phòng" at bounding box center [881, 262] width 132 height 16
type input "0"
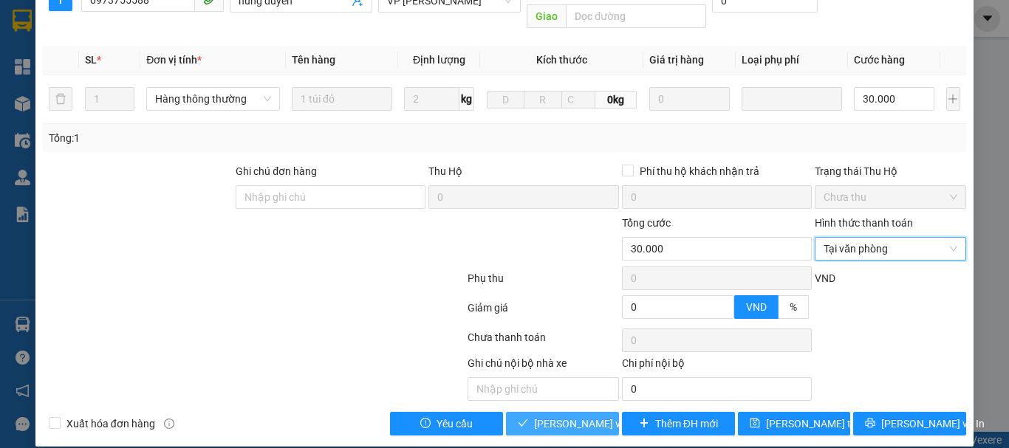
click at [525, 412] on button "[PERSON_NAME] và Giao hàng" at bounding box center [562, 424] width 113 height 24
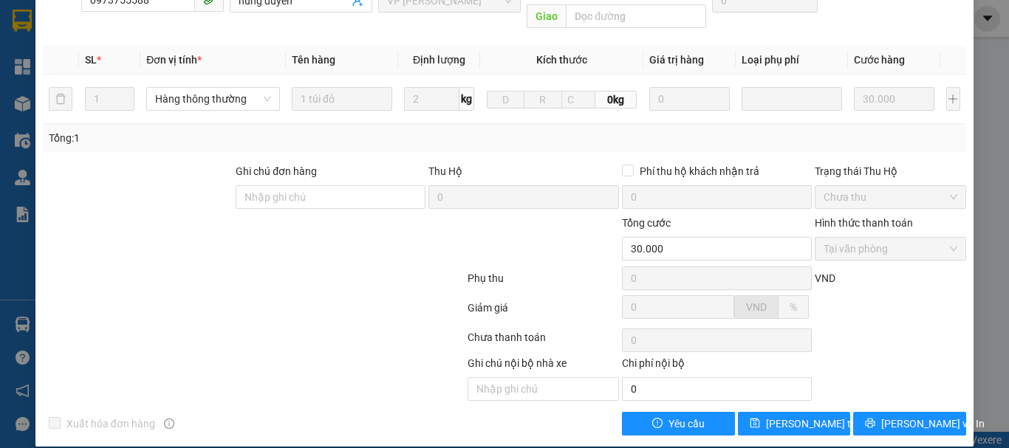
scroll to position [0, 0]
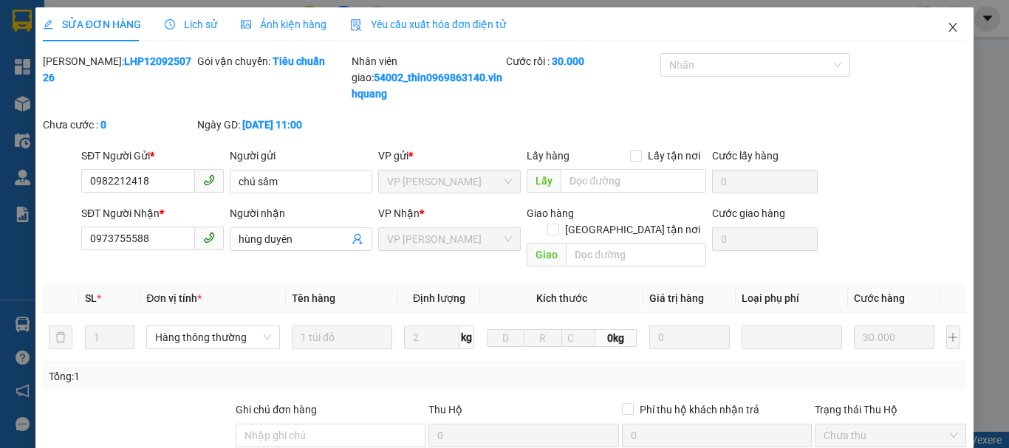
click at [949, 30] on icon "close" at bounding box center [953, 27] width 8 height 9
